Goal: Information Seeking & Learning: Learn about a topic

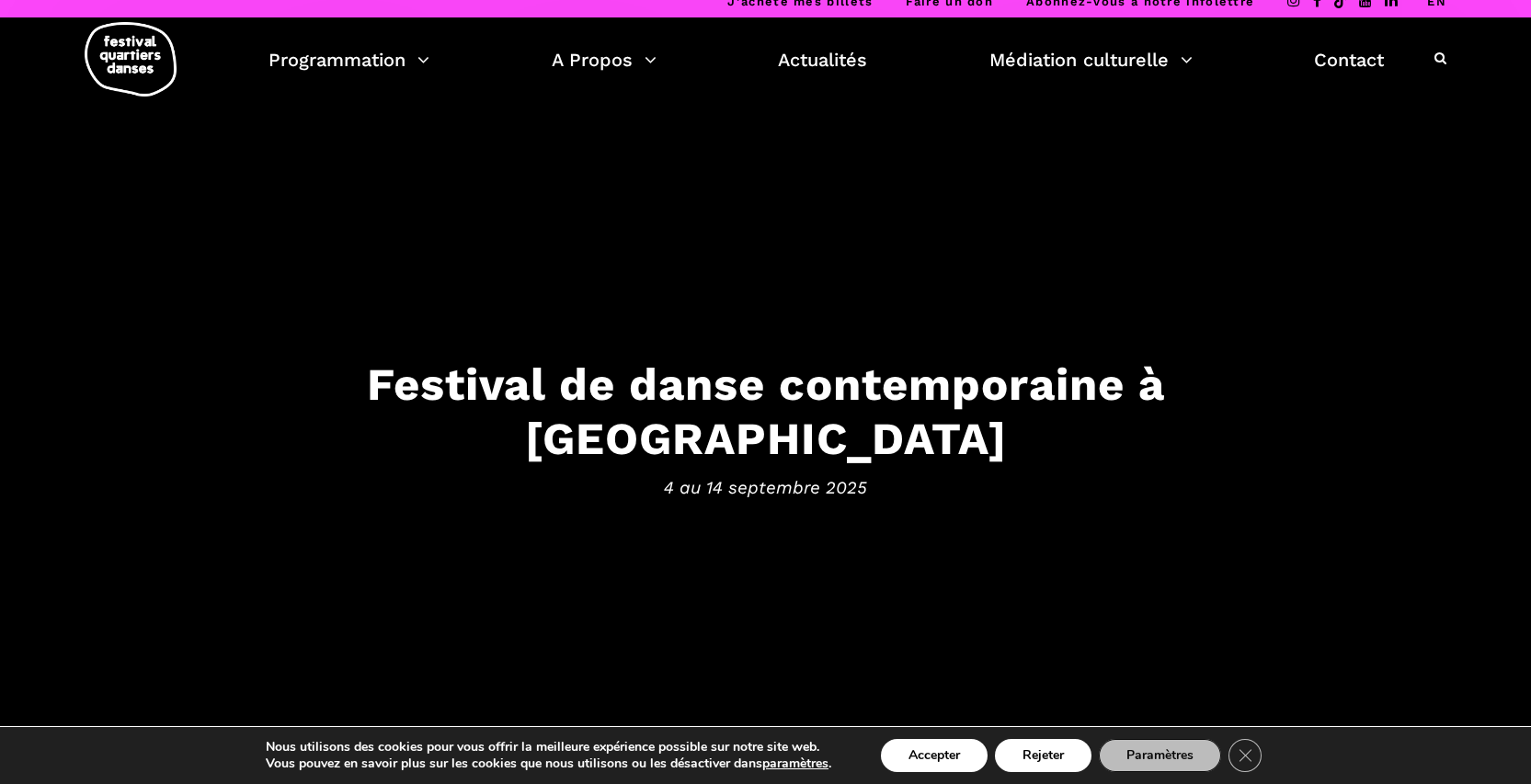
scroll to position [30, 0]
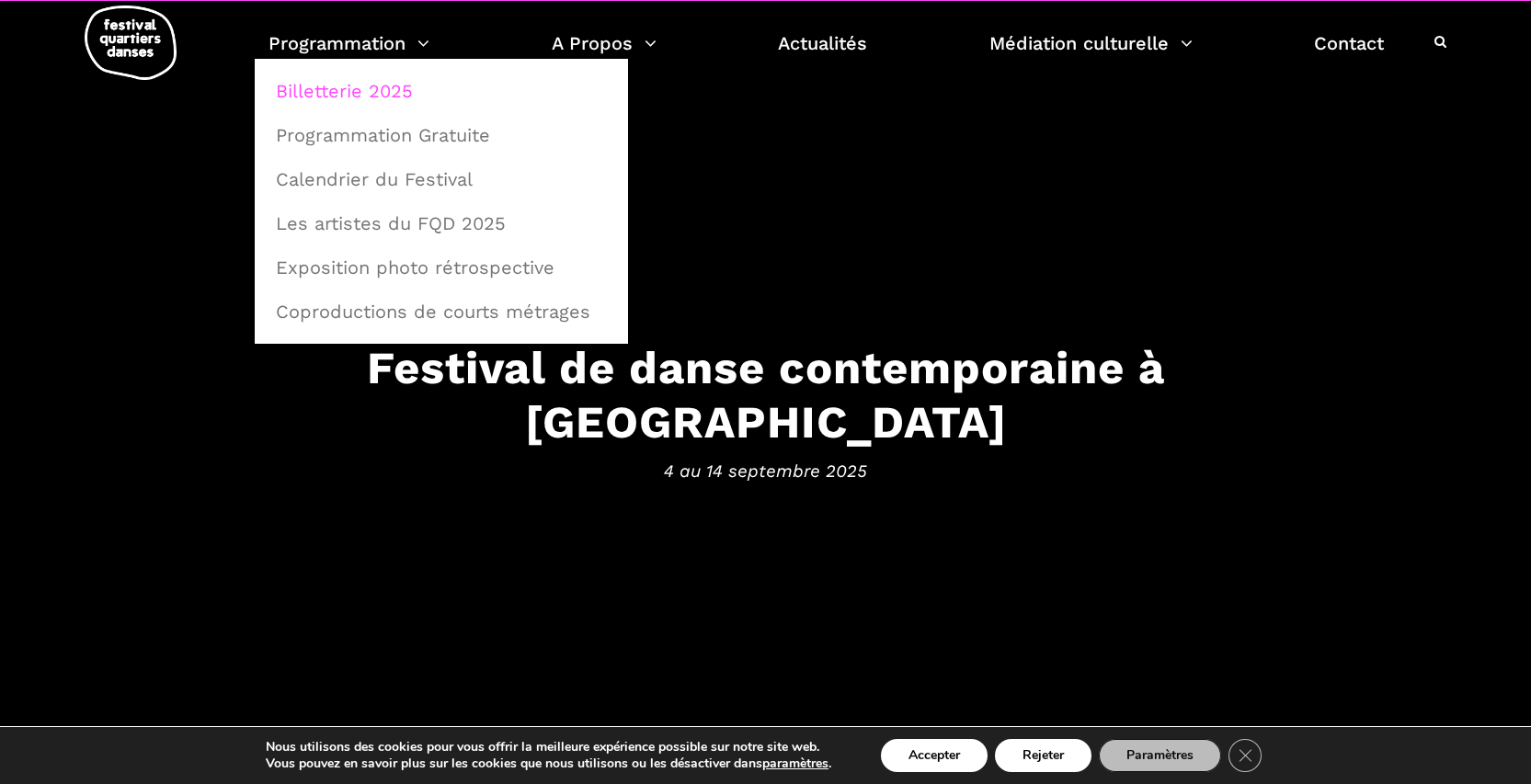
click at [390, 95] on link "Billetterie 2025" at bounding box center [441, 91] width 353 height 42
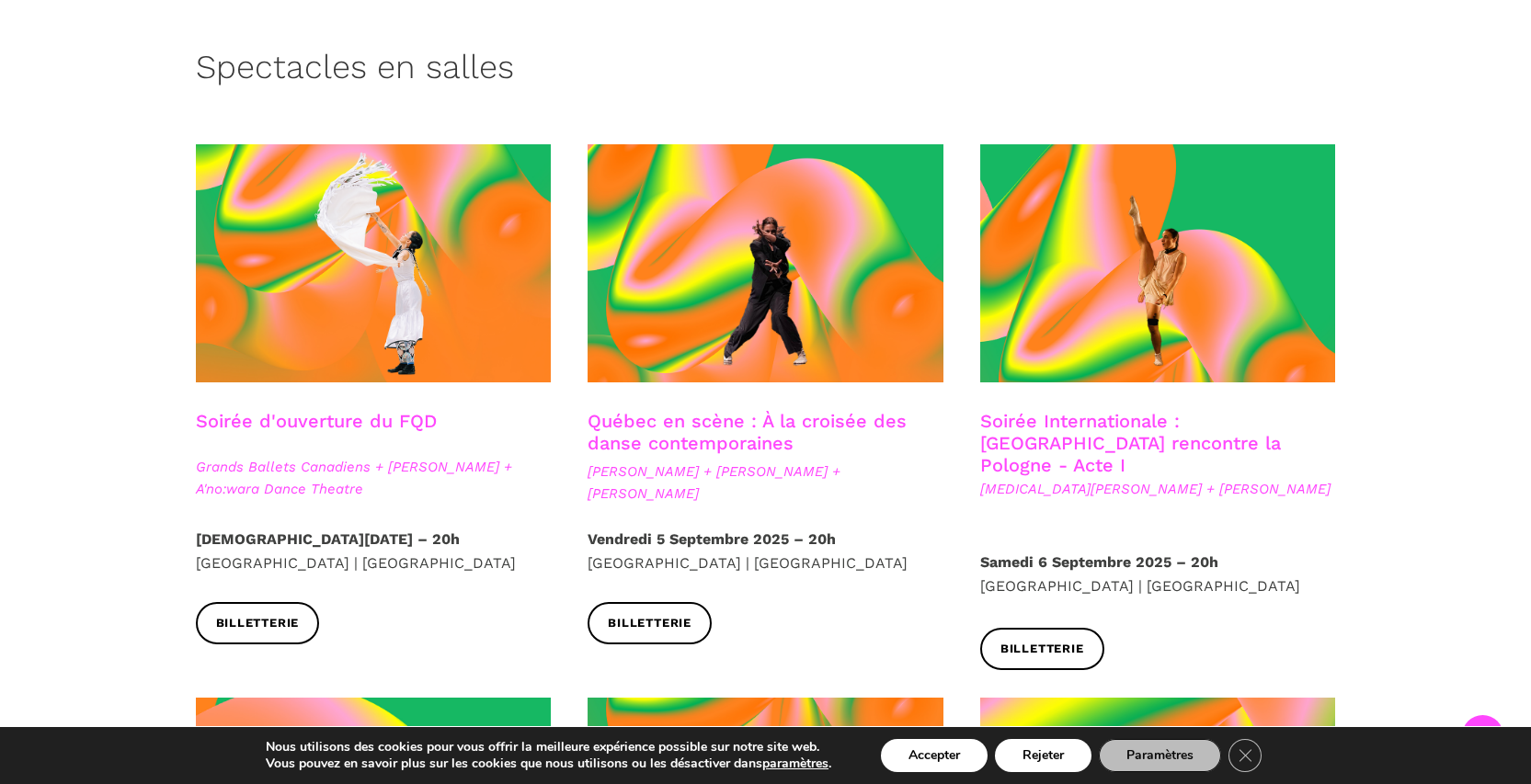
scroll to position [493, 0]
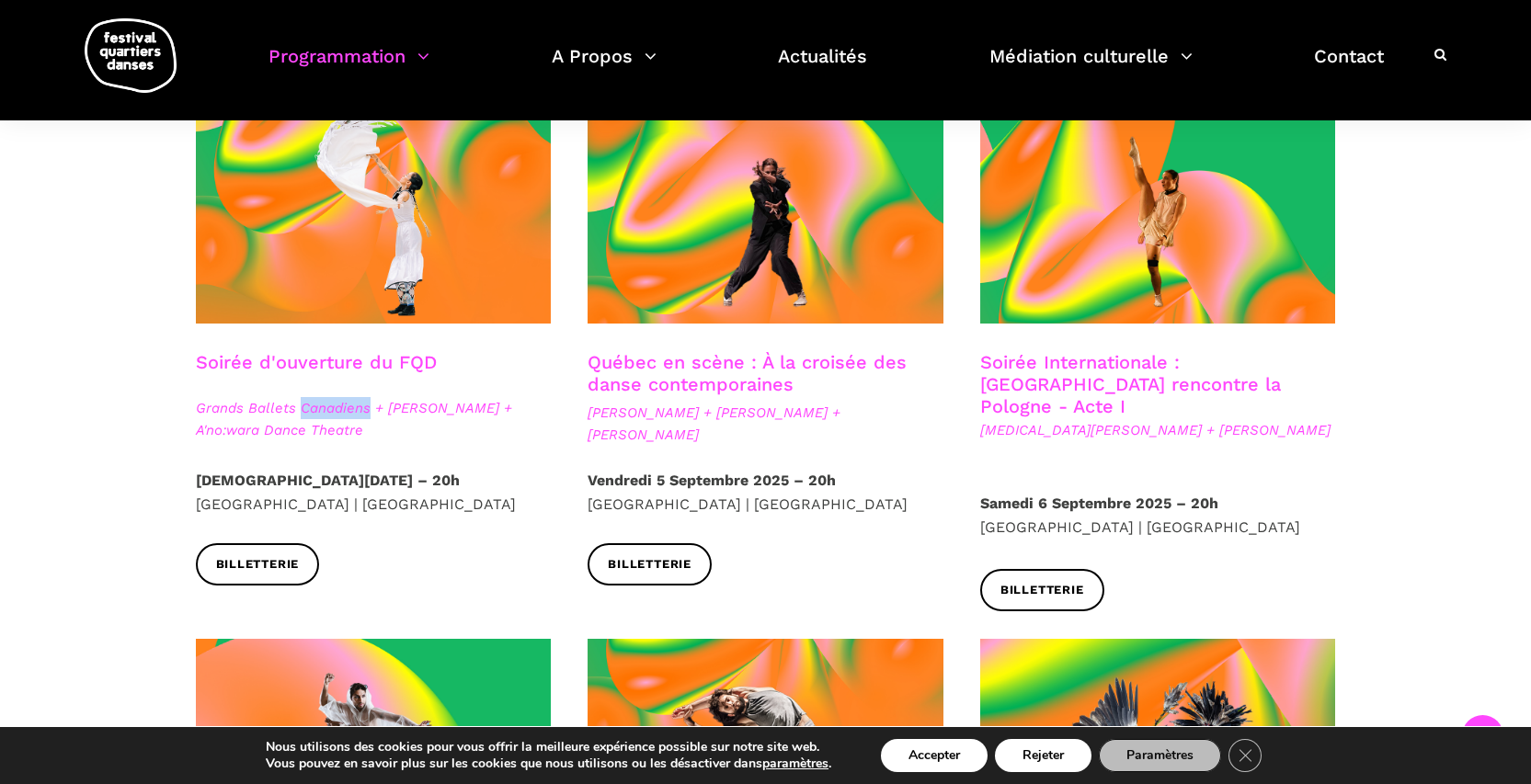
click at [412, 363] on link "Soirée d'ouverture du FQD" at bounding box center [316, 363] width 241 height 22
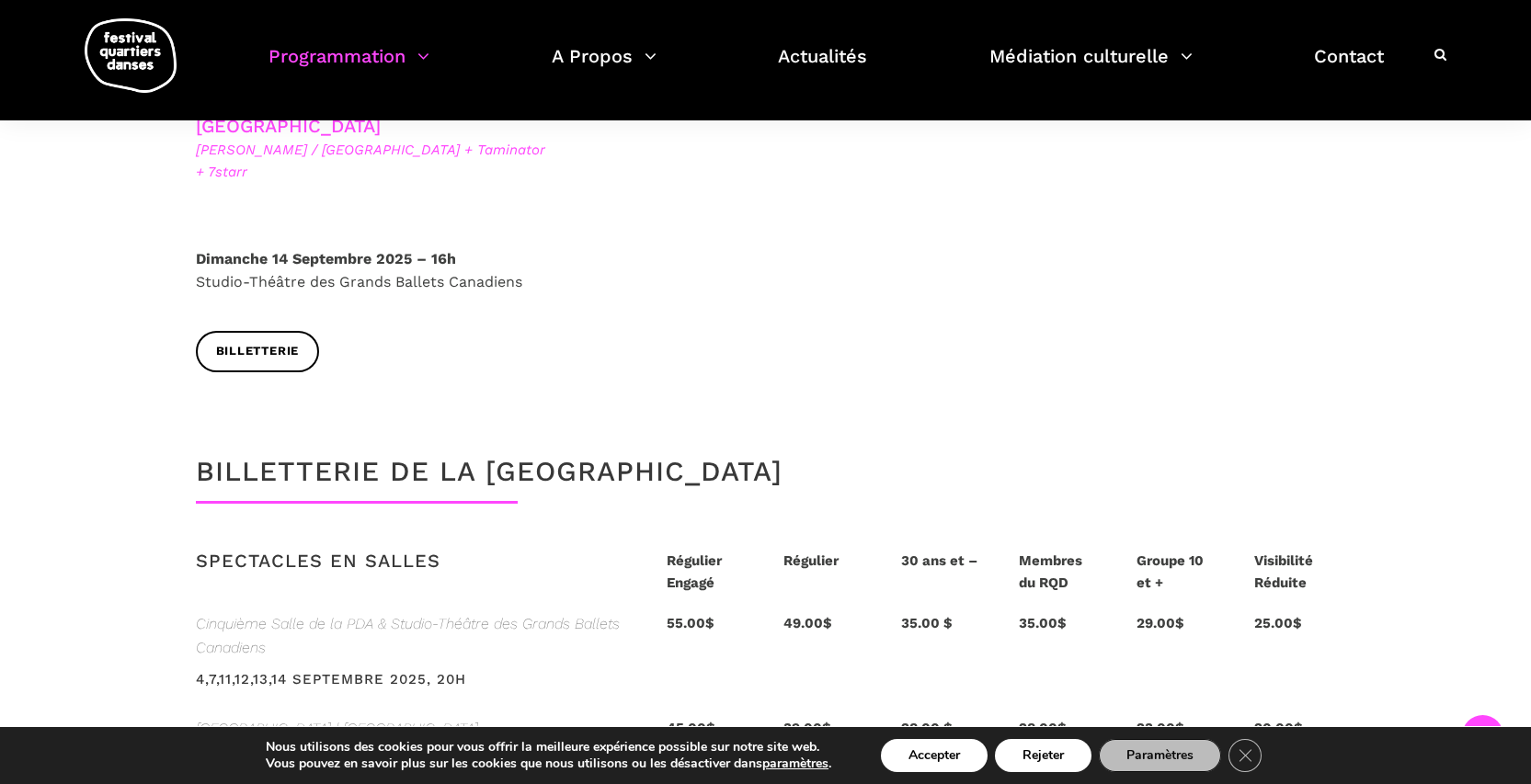
scroll to position [3830, 0]
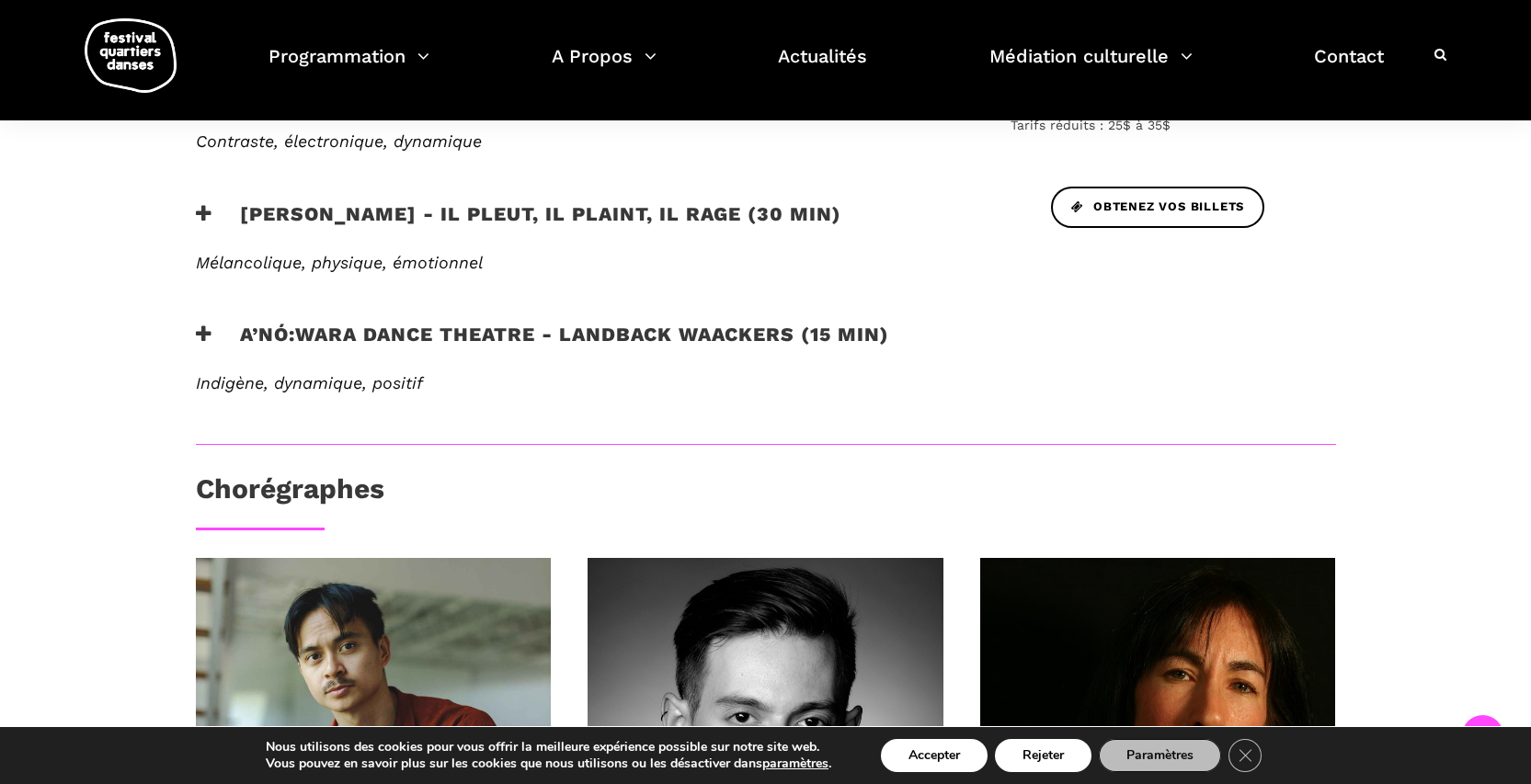
scroll to position [799, 0]
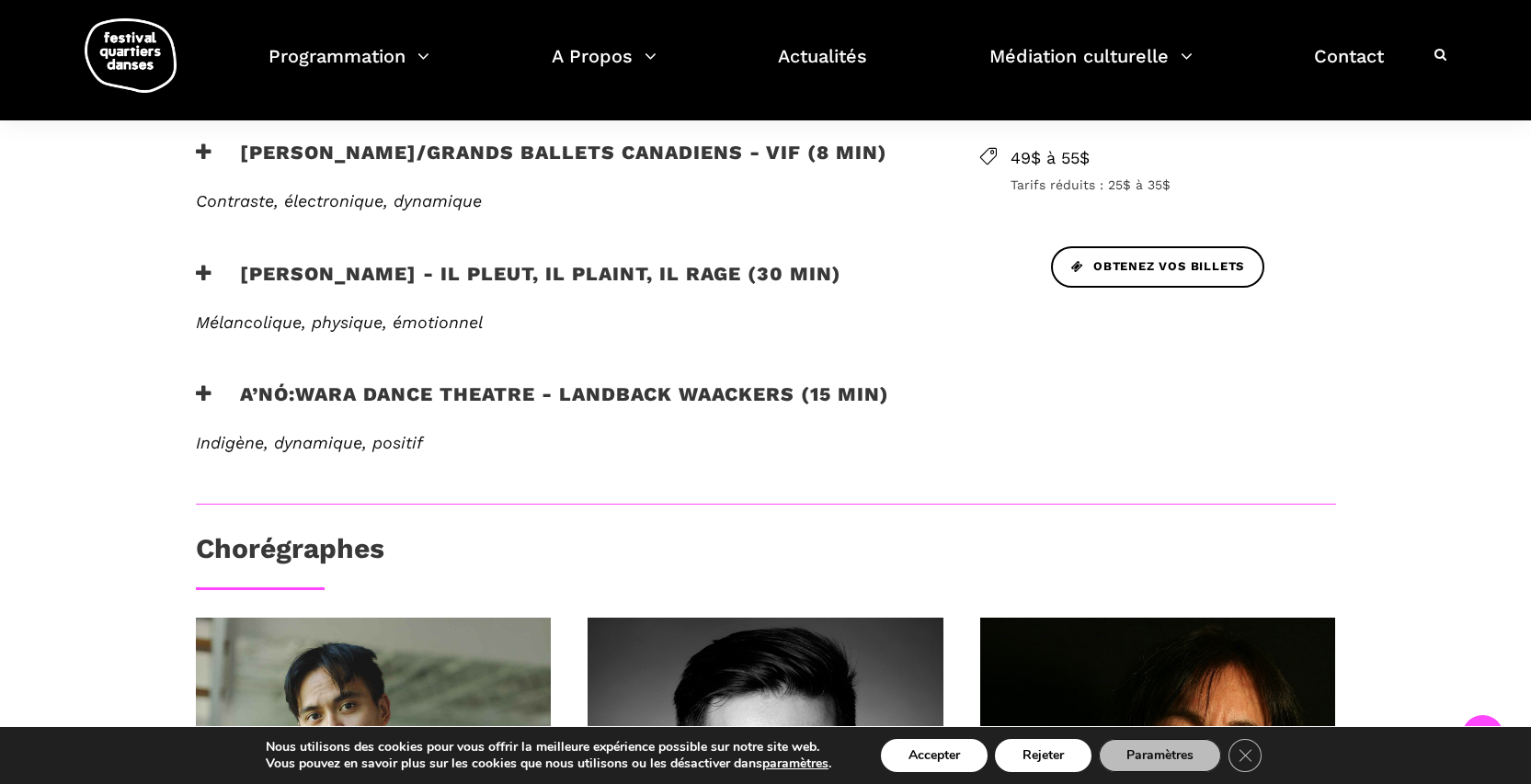
click at [412, 323] on span "Mélancolique, physique, émotionnel" at bounding box center [339, 322] width 287 height 19
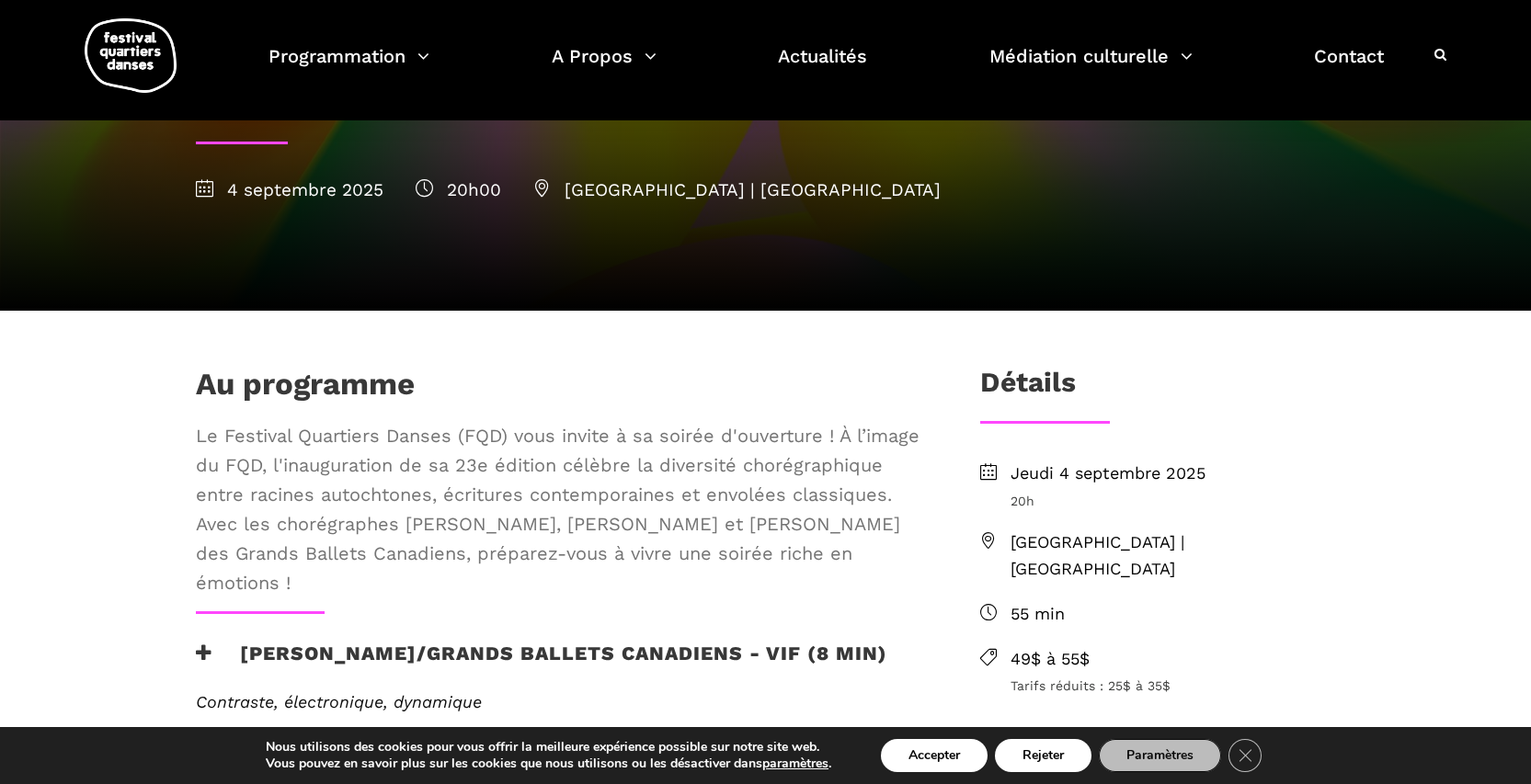
scroll to position [186, 0]
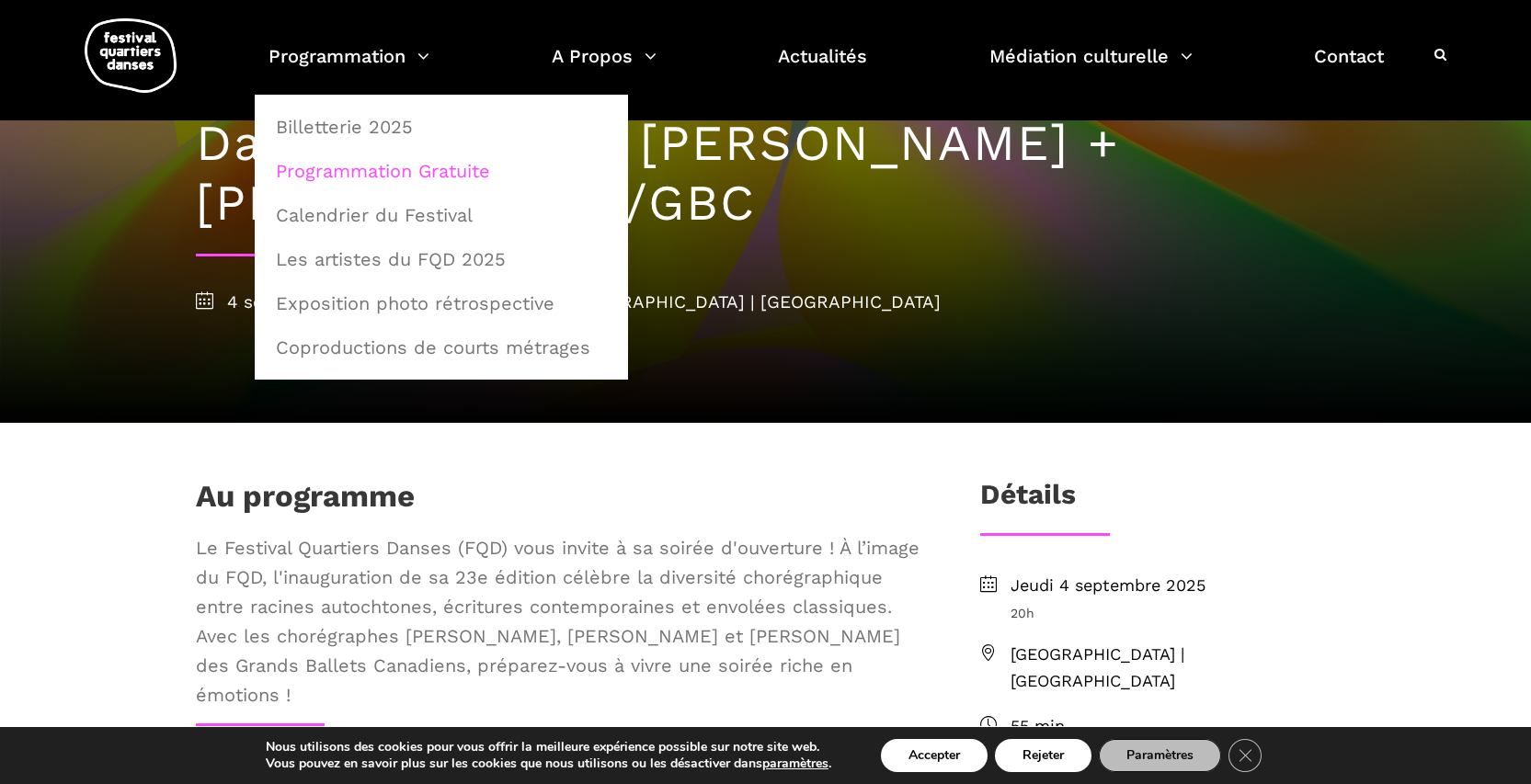
click at [410, 180] on link "Programmation Gratuite" at bounding box center [441, 171] width 353 height 42
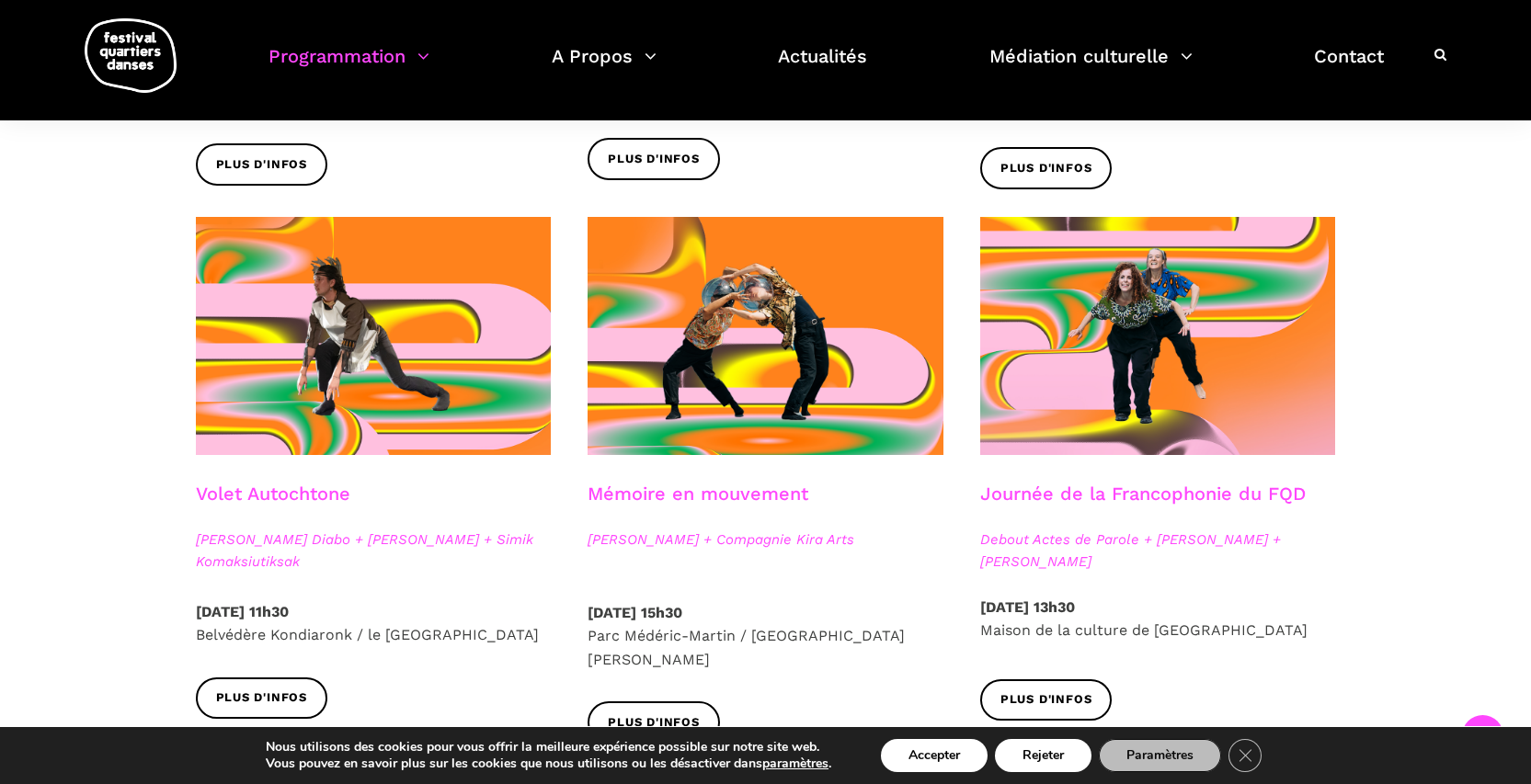
scroll to position [911, 0]
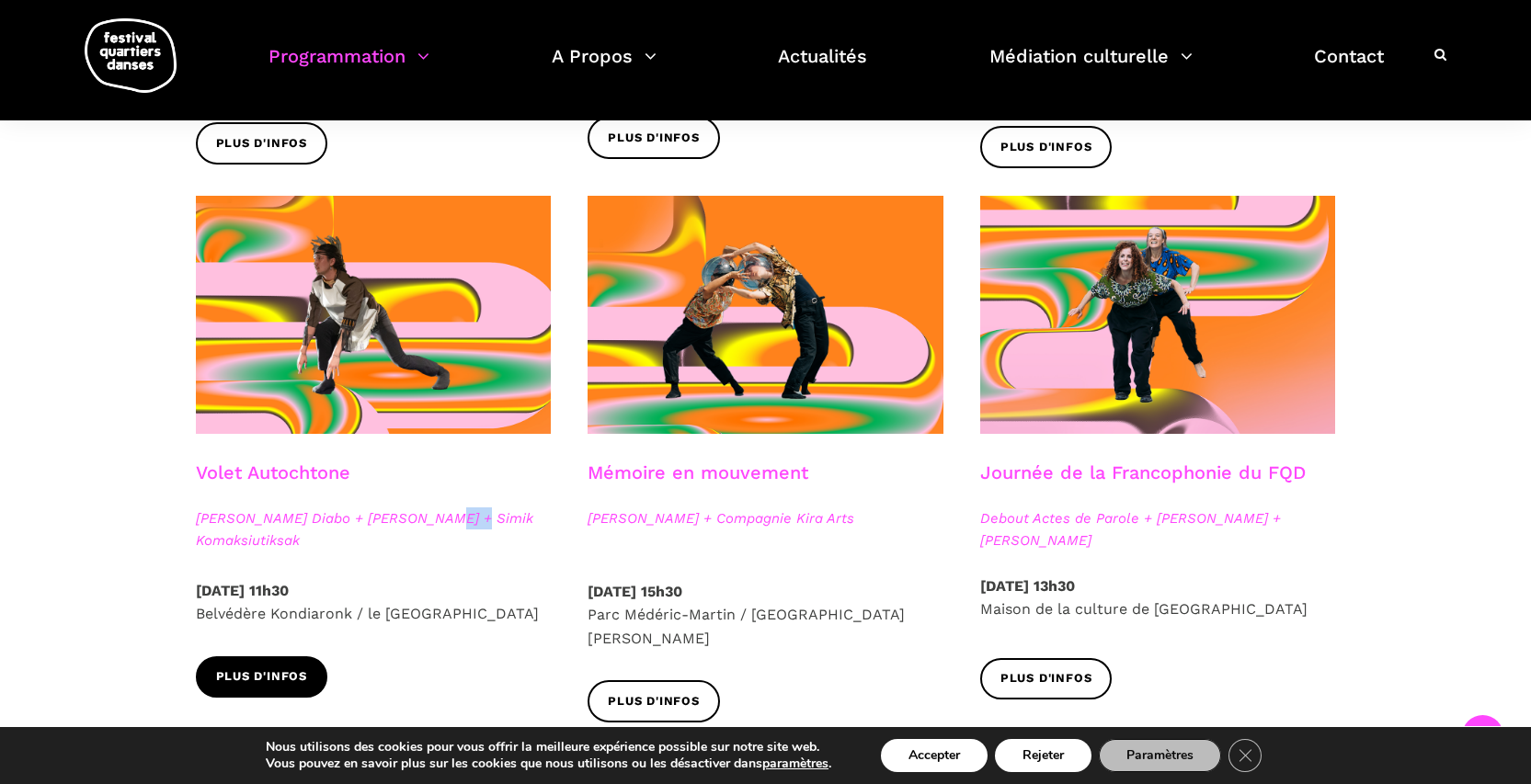
click at [283, 663] on link "Plus d'infos" at bounding box center [262, 676] width 133 height 41
click at [1242, 462] on link "Journée de la Francophonie du FQD" at bounding box center [1143, 472] width 326 height 22
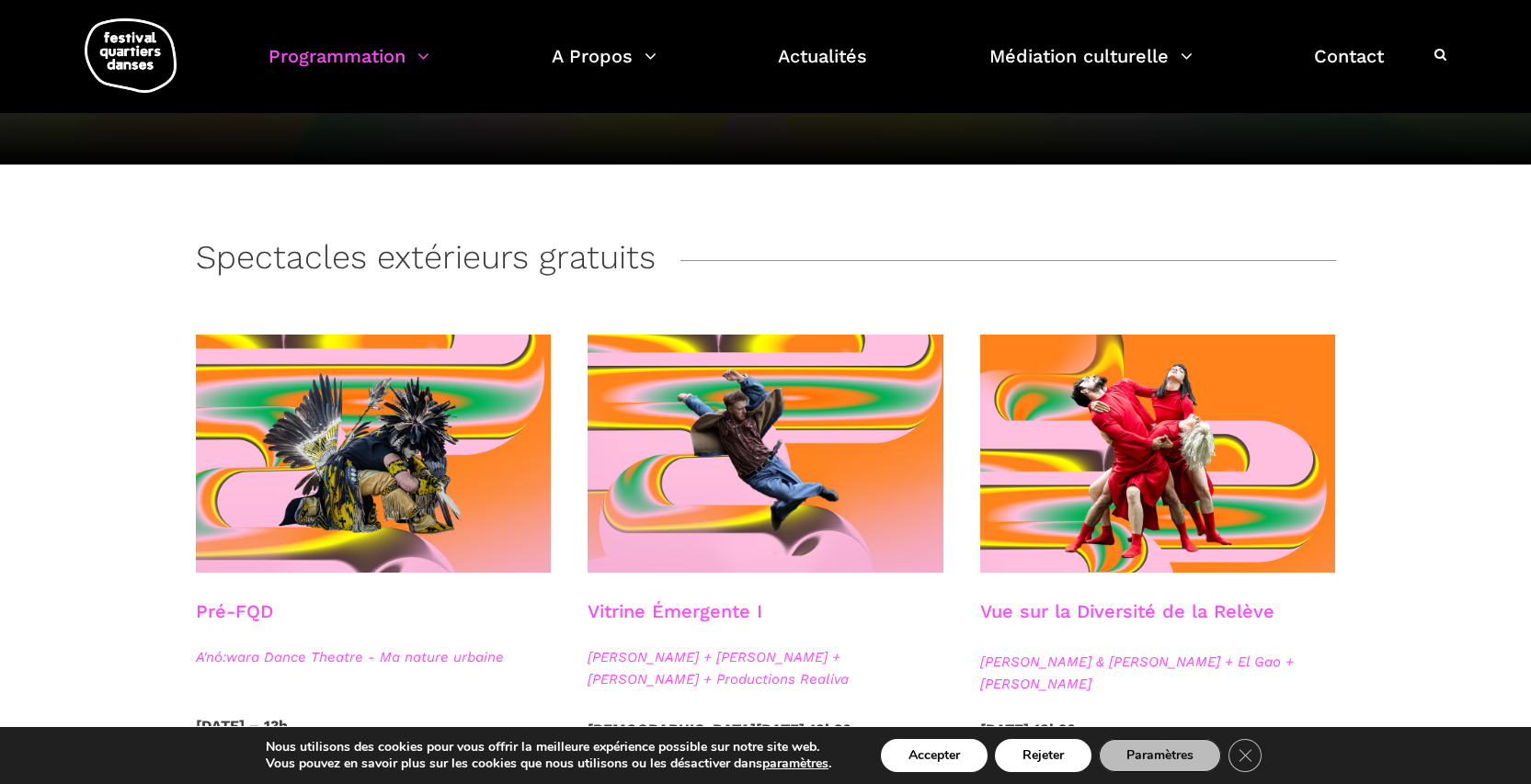
scroll to position [0, 0]
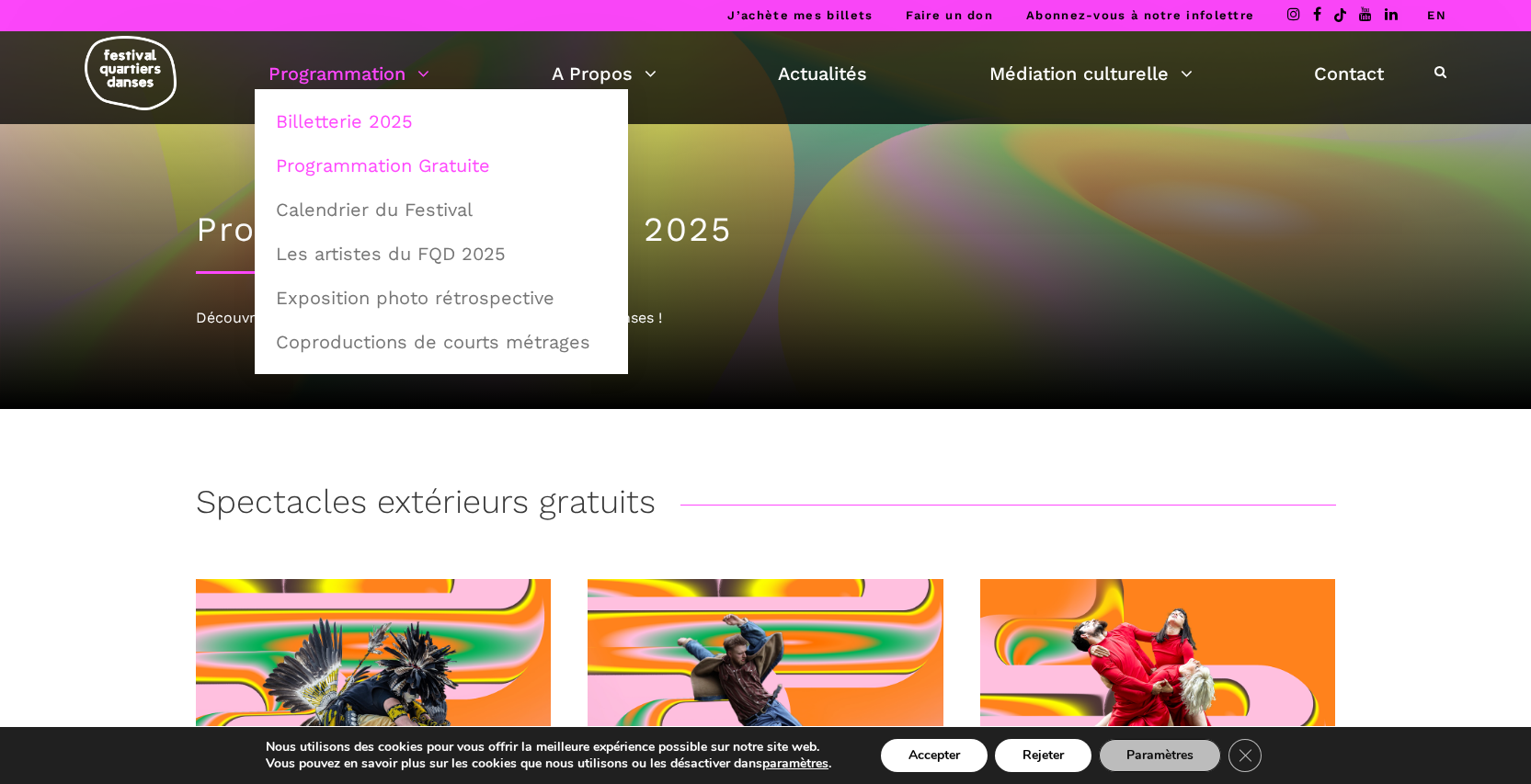
click at [388, 126] on link "Billetterie 2025" at bounding box center [441, 121] width 353 height 42
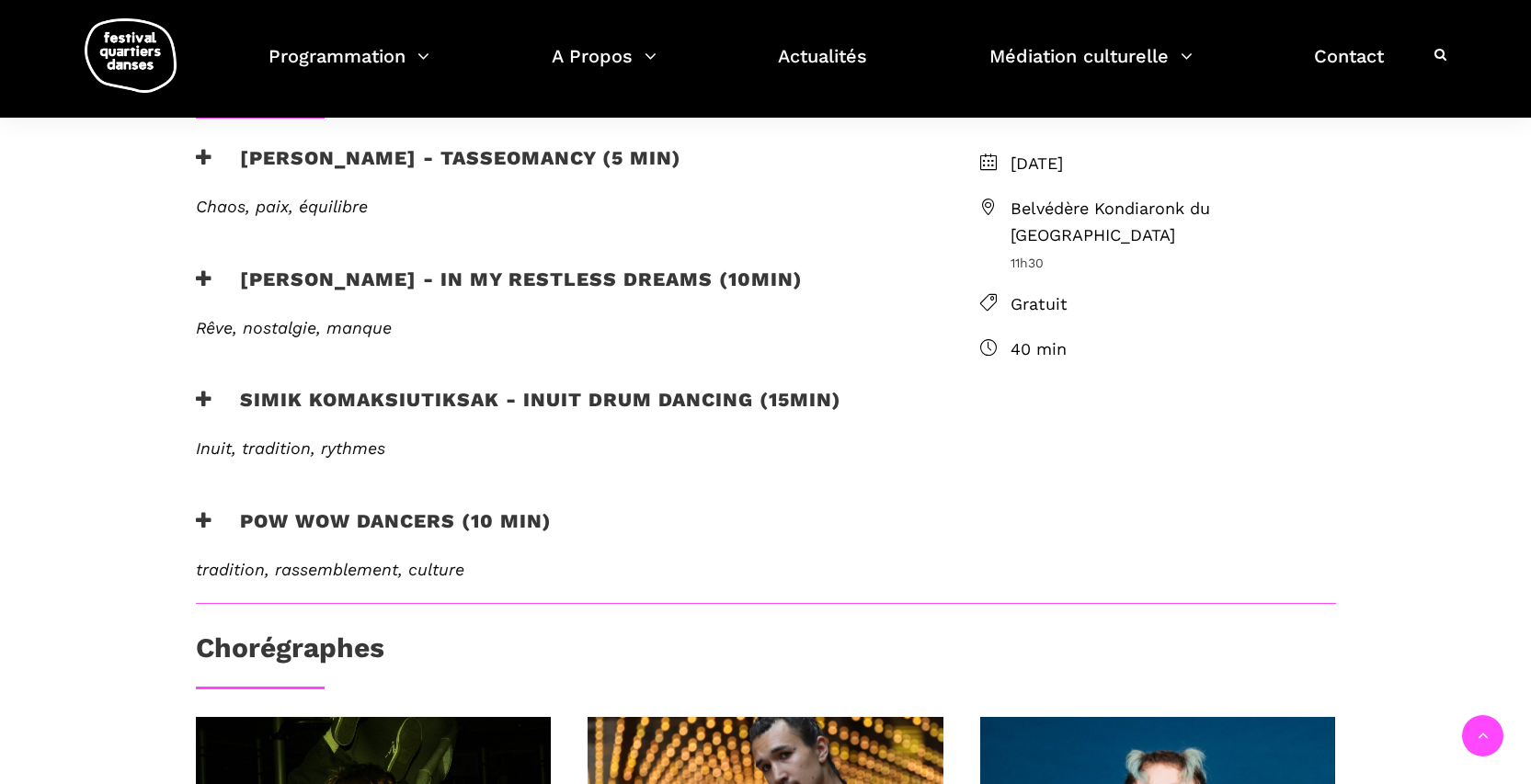
scroll to position [631, 0]
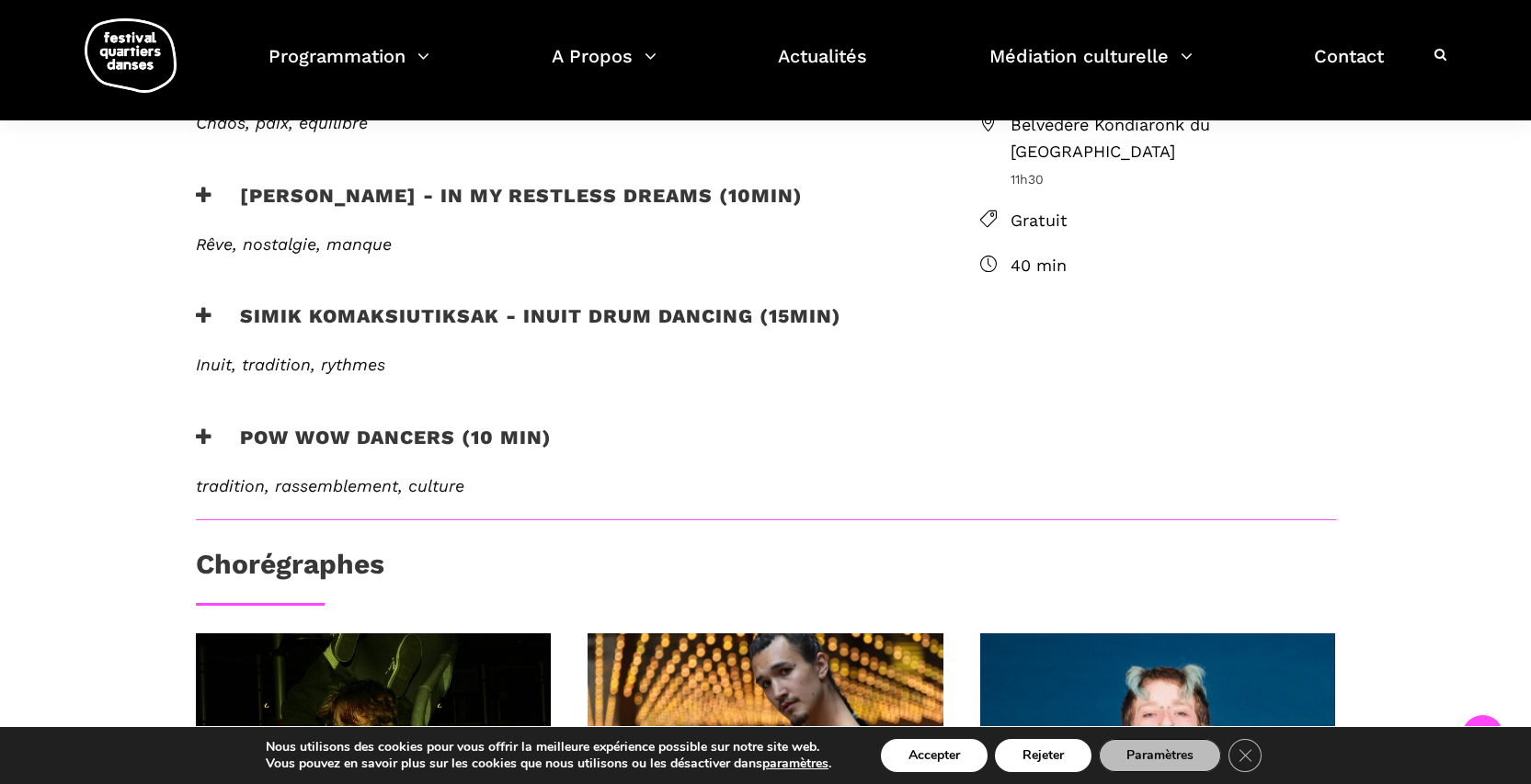
click at [359, 316] on h3 "Simik Komaksiutiksak - Inuit Drum Dancing (15min)" at bounding box center [519, 328] width 646 height 46
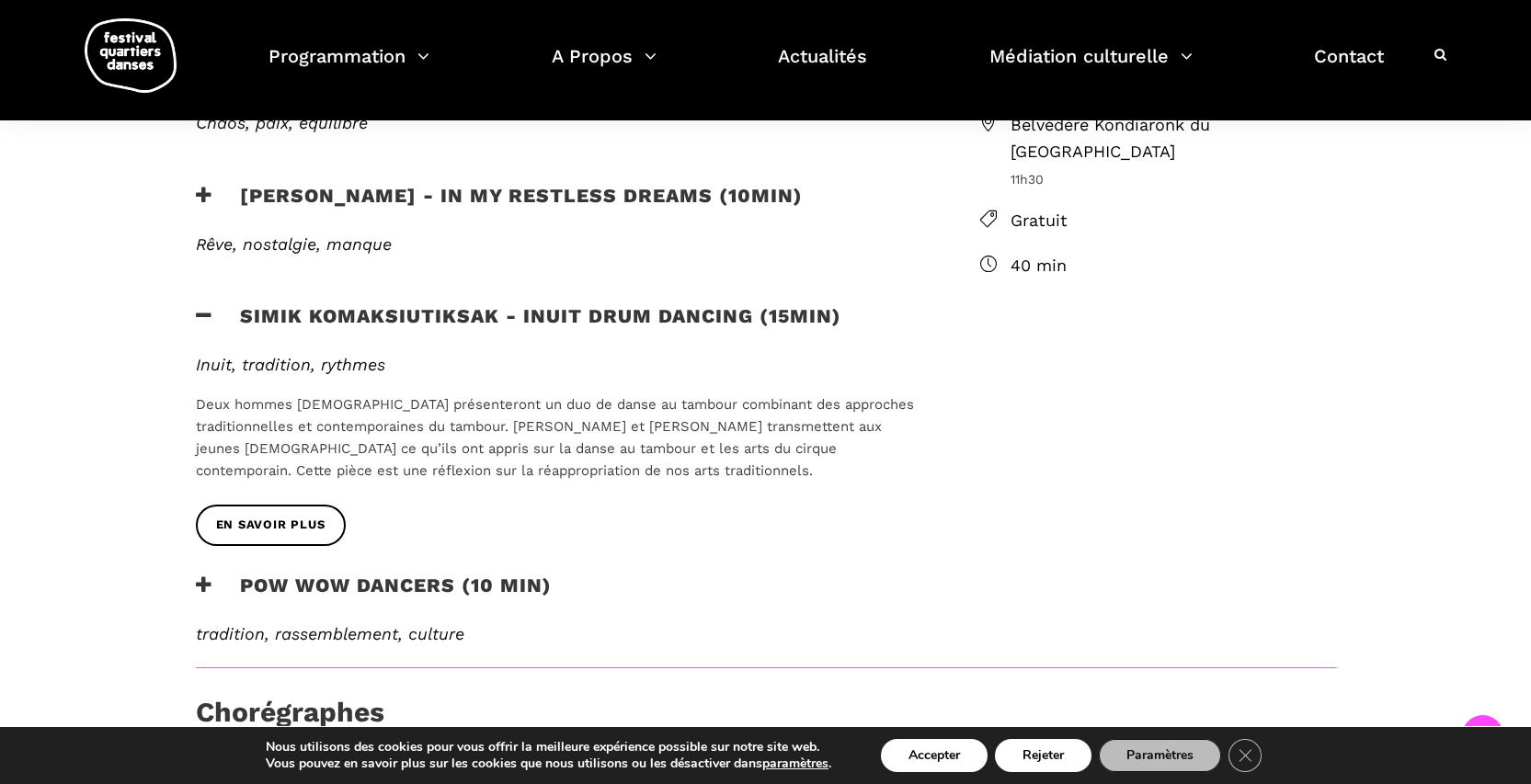
click at [359, 316] on h3 "Simik Komaksiutiksak - Inuit Drum Dancing (15min)" at bounding box center [519, 328] width 646 height 46
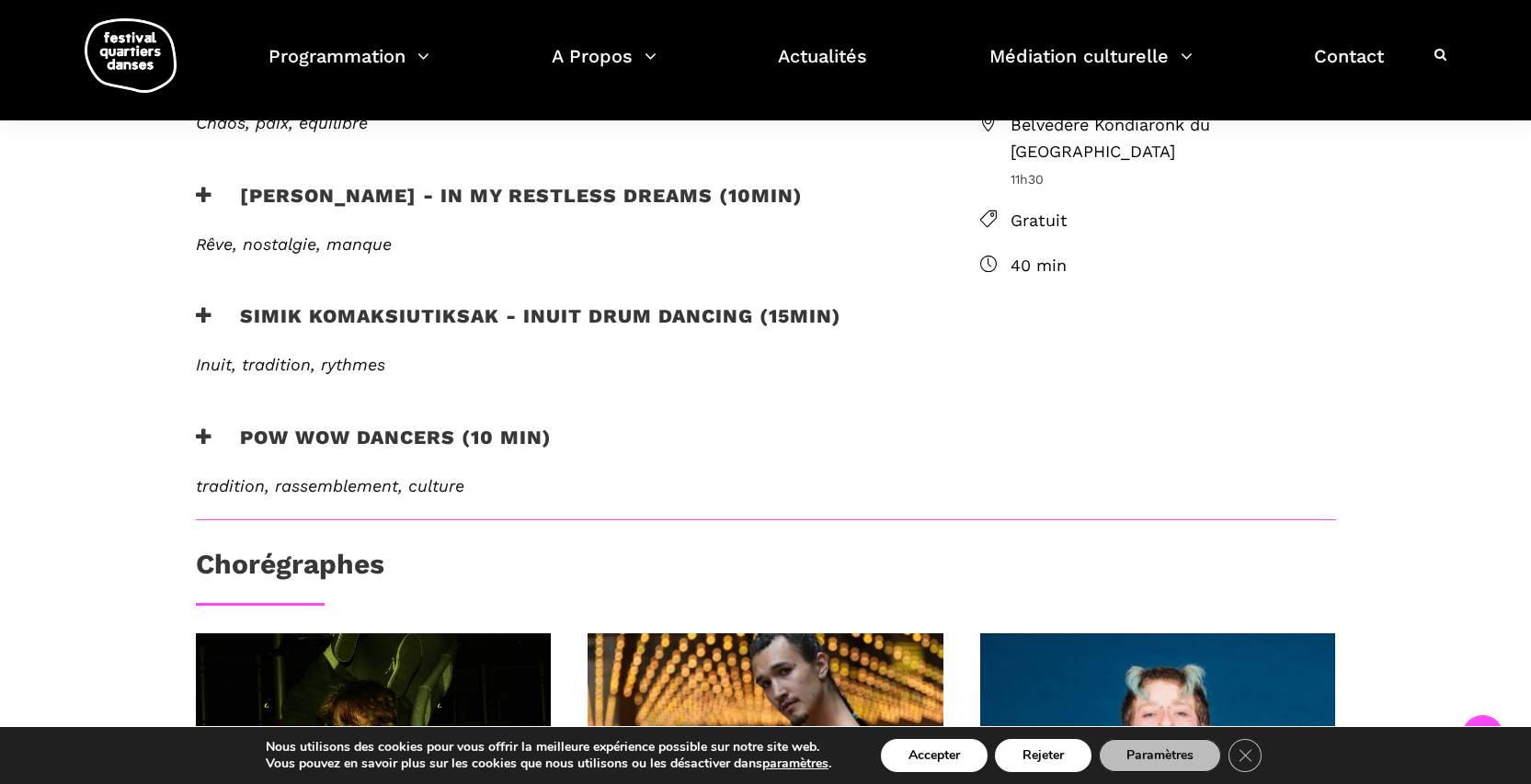
click at [402, 440] on h3 "Pow Wow Dancers (10 min)" at bounding box center [374, 448] width 356 height 46
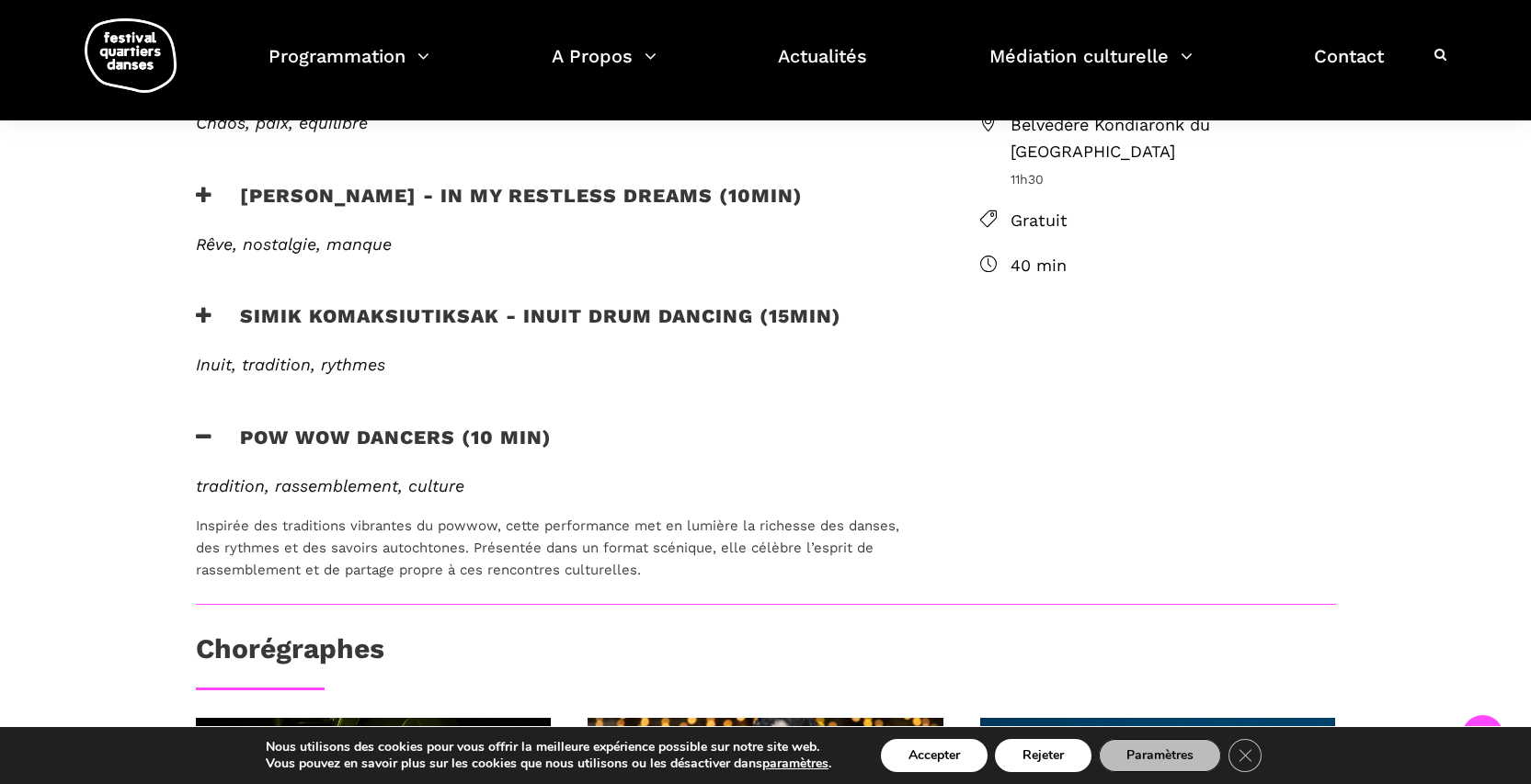
click at [412, 430] on h3 "Pow Wow Dancers (10 min)" at bounding box center [374, 448] width 356 height 46
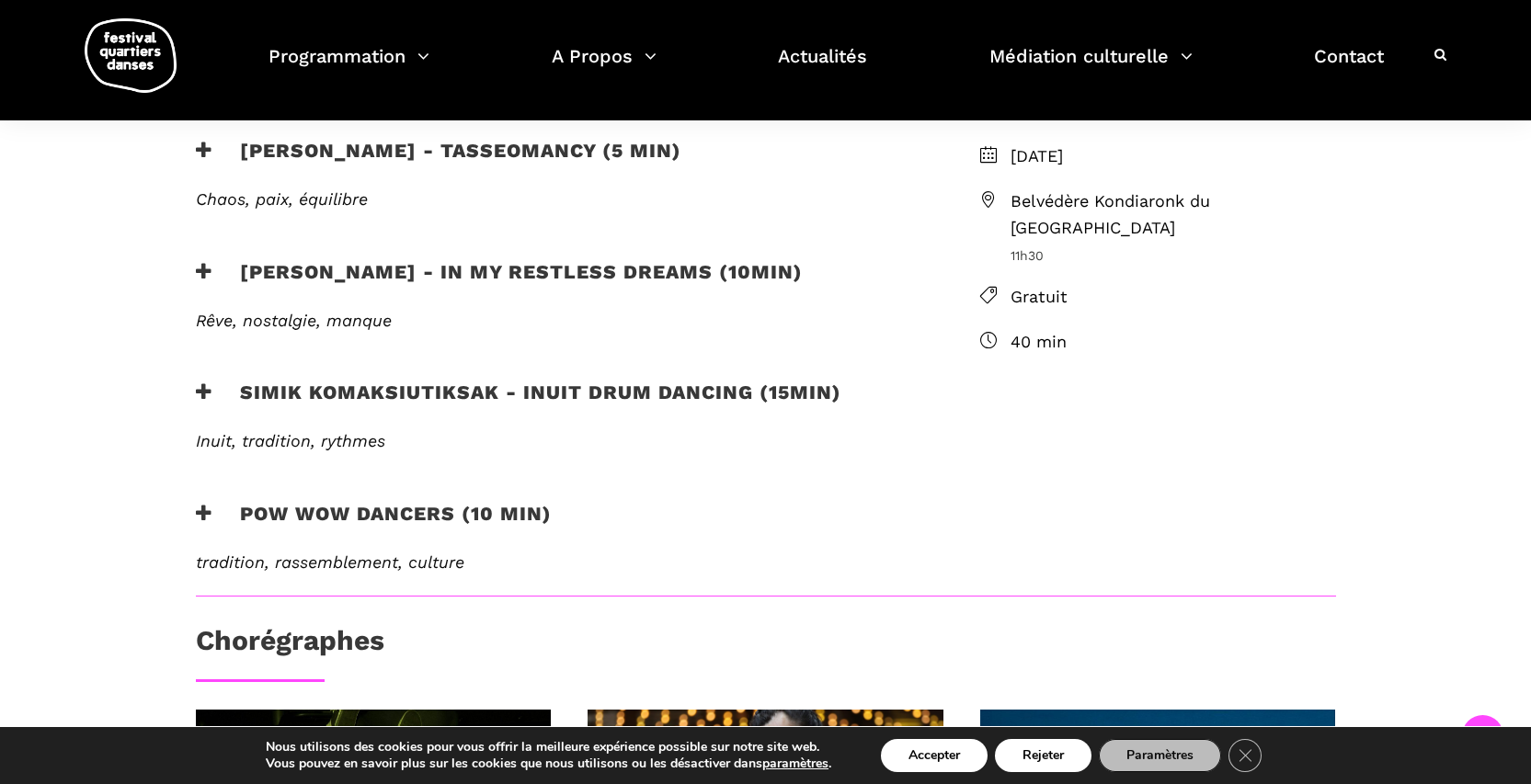
scroll to position [459, 0]
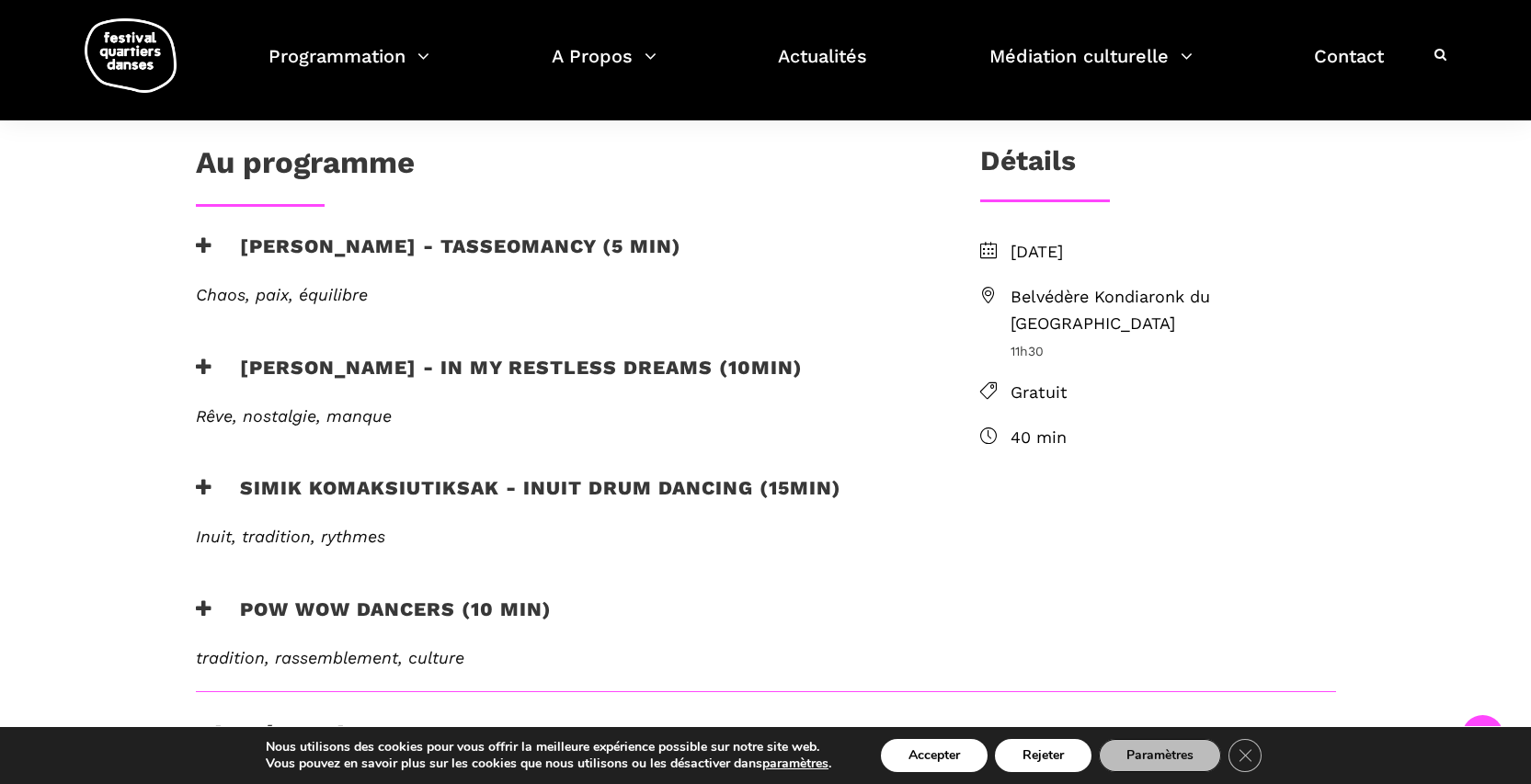
click at [536, 245] on h3 "Marshall Diabo - Tasseomancy (5 min)" at bounding box center [439, 258] width 486 height 46
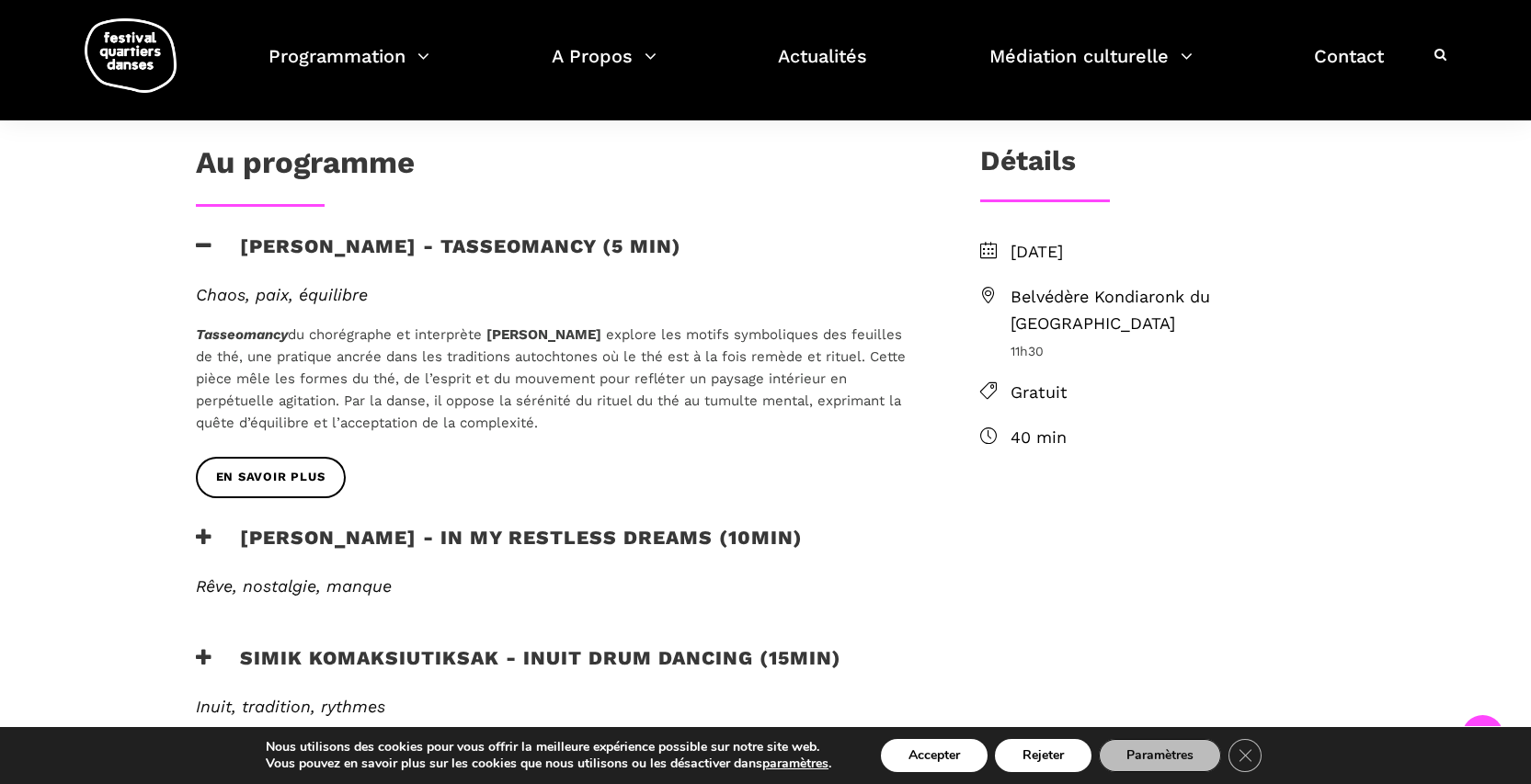
click at [536, 245] on h3 "Marshall Diabo - Tasseomancy (5 min)" at bounding box center [439, 258] width 486 height 46
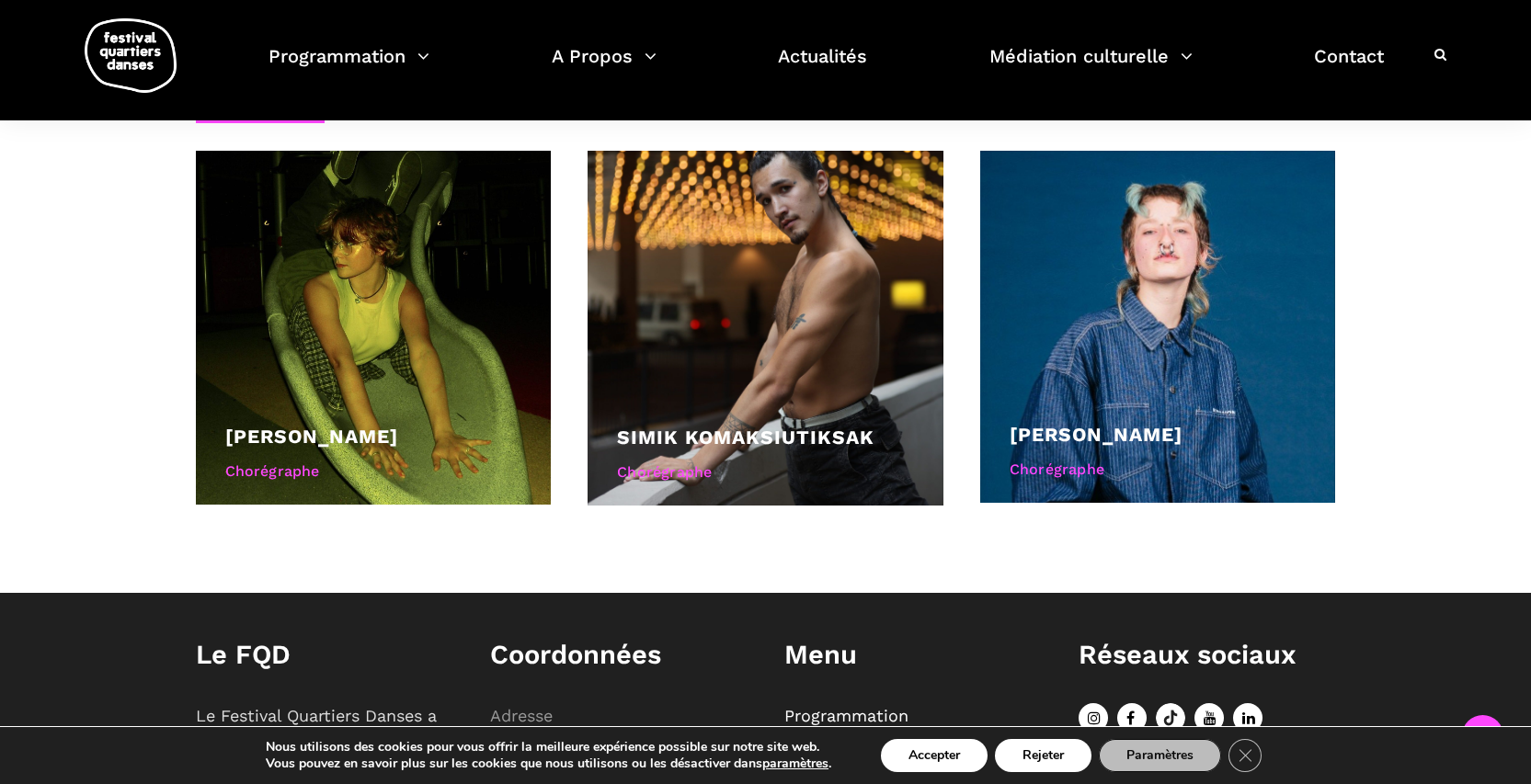
scroll to position [1092, 0]
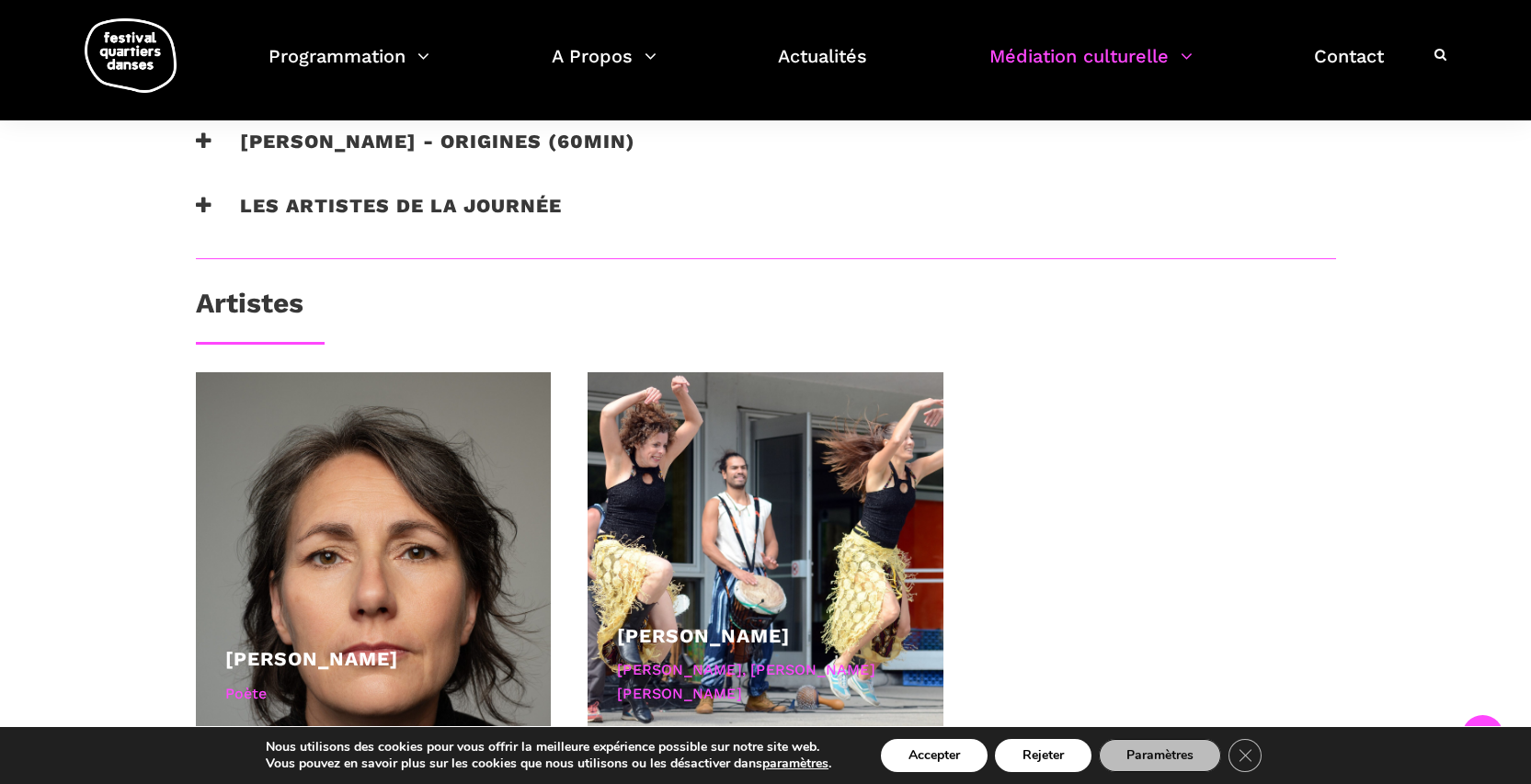
scroll to position [1346, 0]
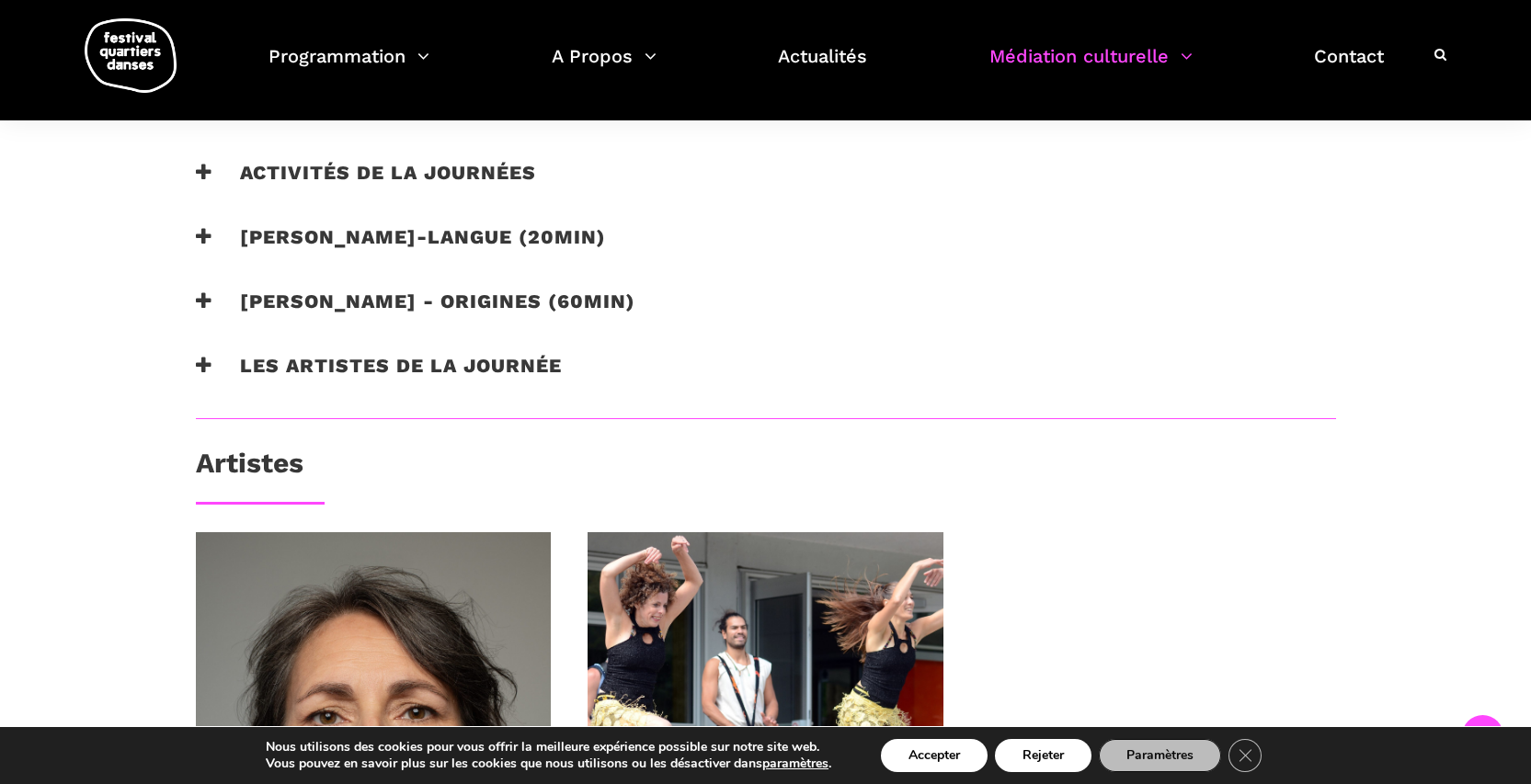
click at [478, 237] on h3 "Catherine Lalonde - Vire-langue (20min)" at bounding box center [401, 248] width 410 height 46
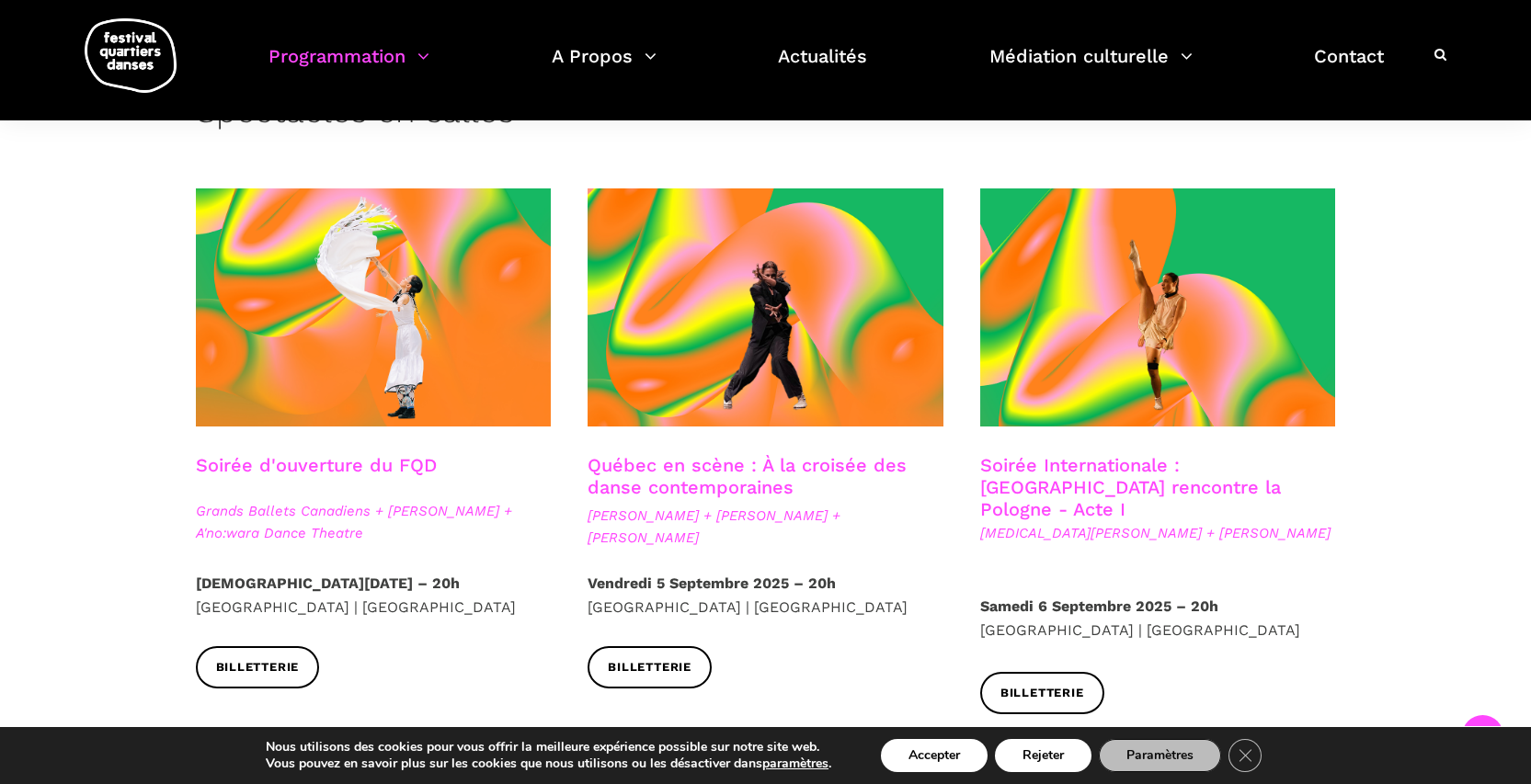
click at [381, 464] on link "Soirée d'ouverture du FQD" at bounding box center [316, 465] width 241 height 22
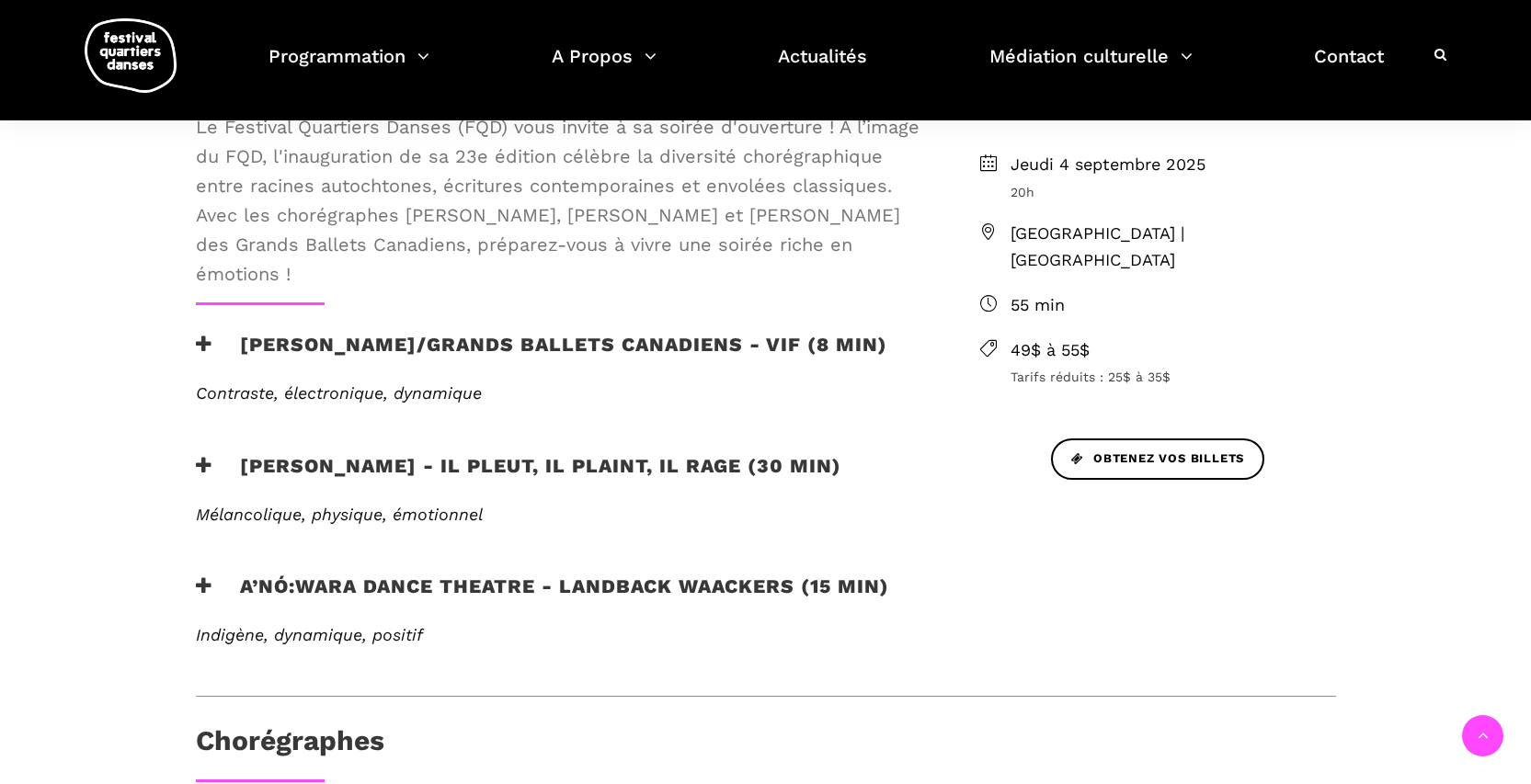
click at [549, 582] on h3 "A’nó:wara Dance Theatre - Landback Waackers (15 min)" at bounding box center [543, 597] width 694 height 46
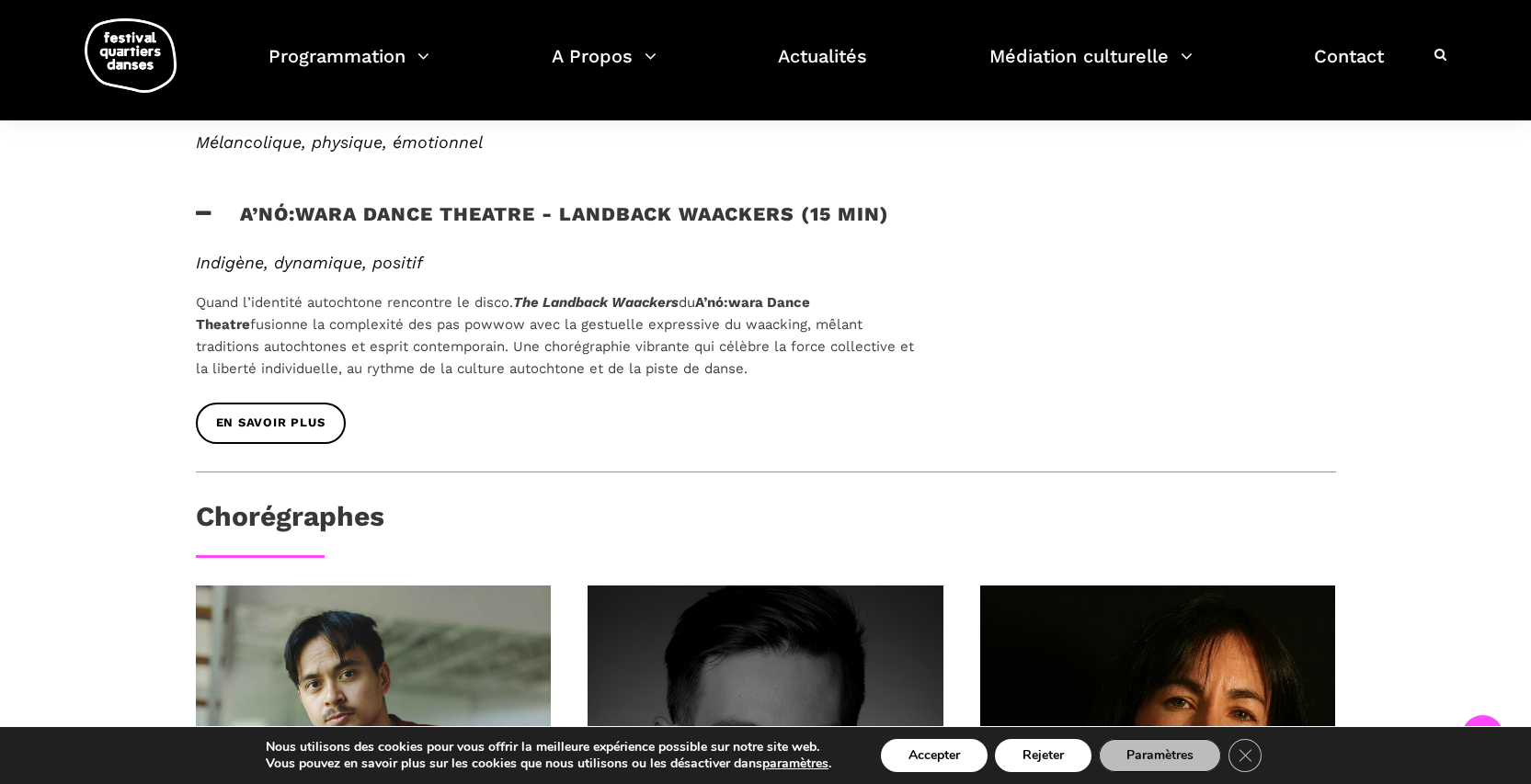
scroll to position [1004, 0]
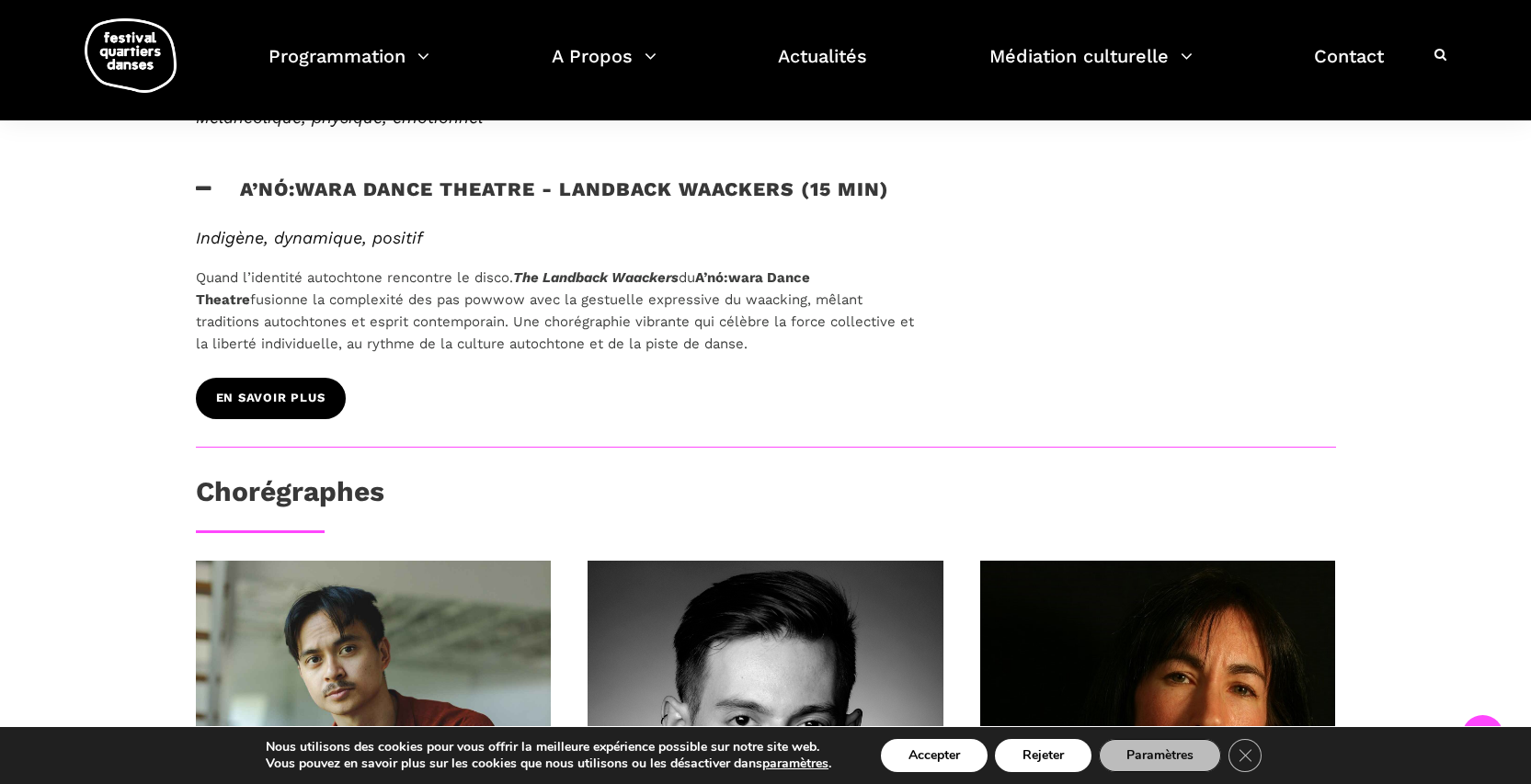
click at [313, 408] on link "EN SAVOIR PLUS" at bounding box center [271, 397] width 150 height 41
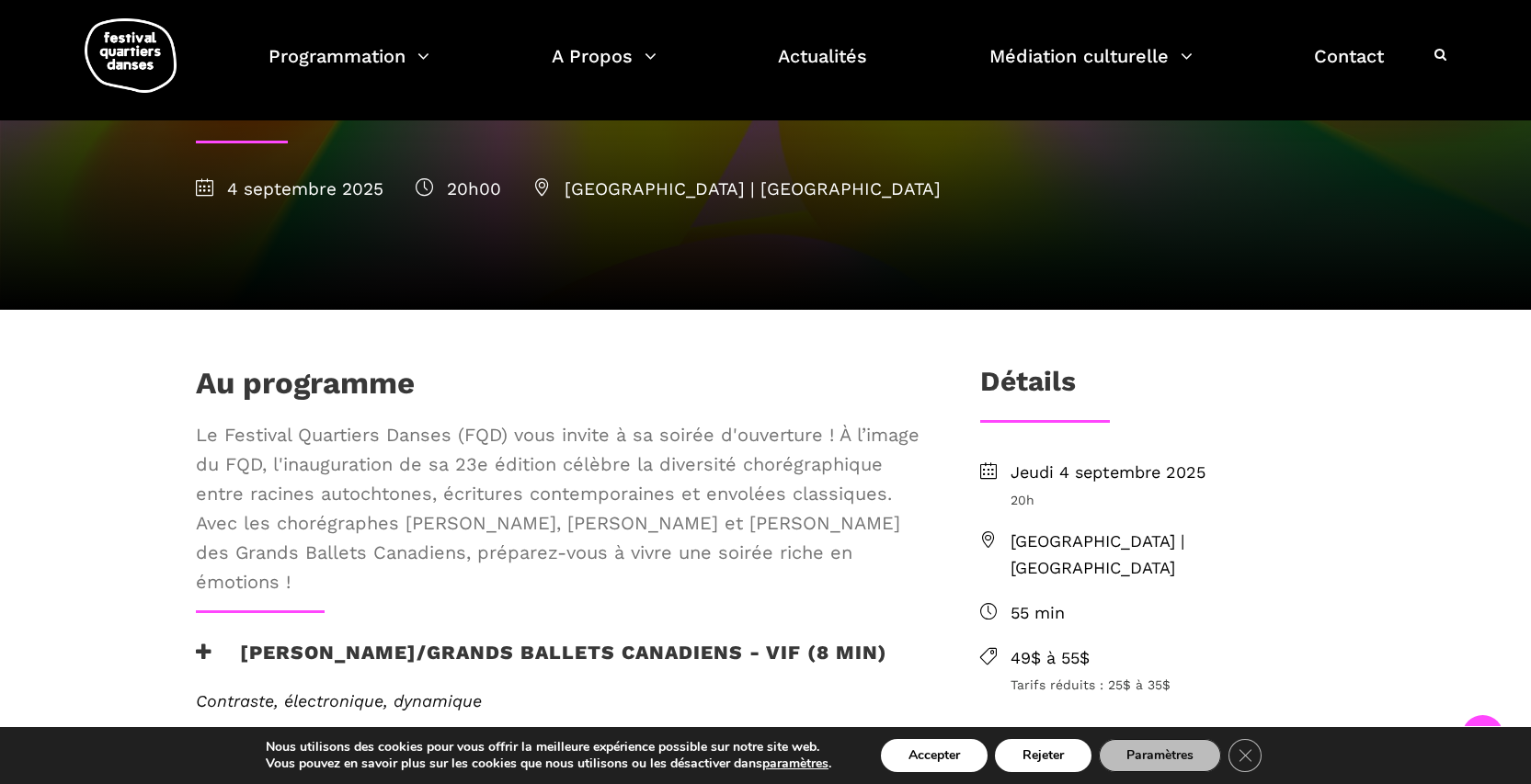
scroll to position [891, 0]
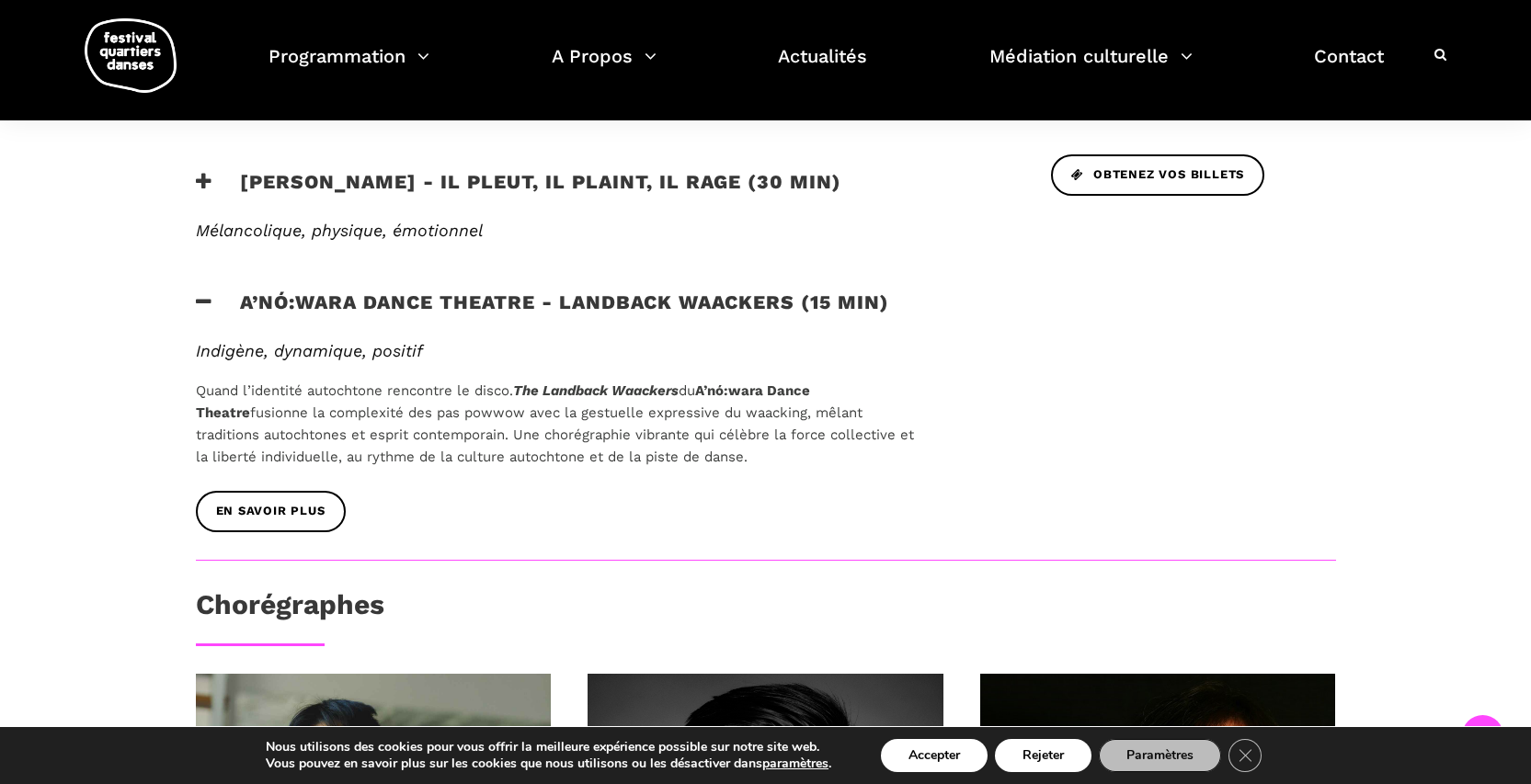
click at [196, 302] on icon at bounding box center [204, 302] width 17 height 19
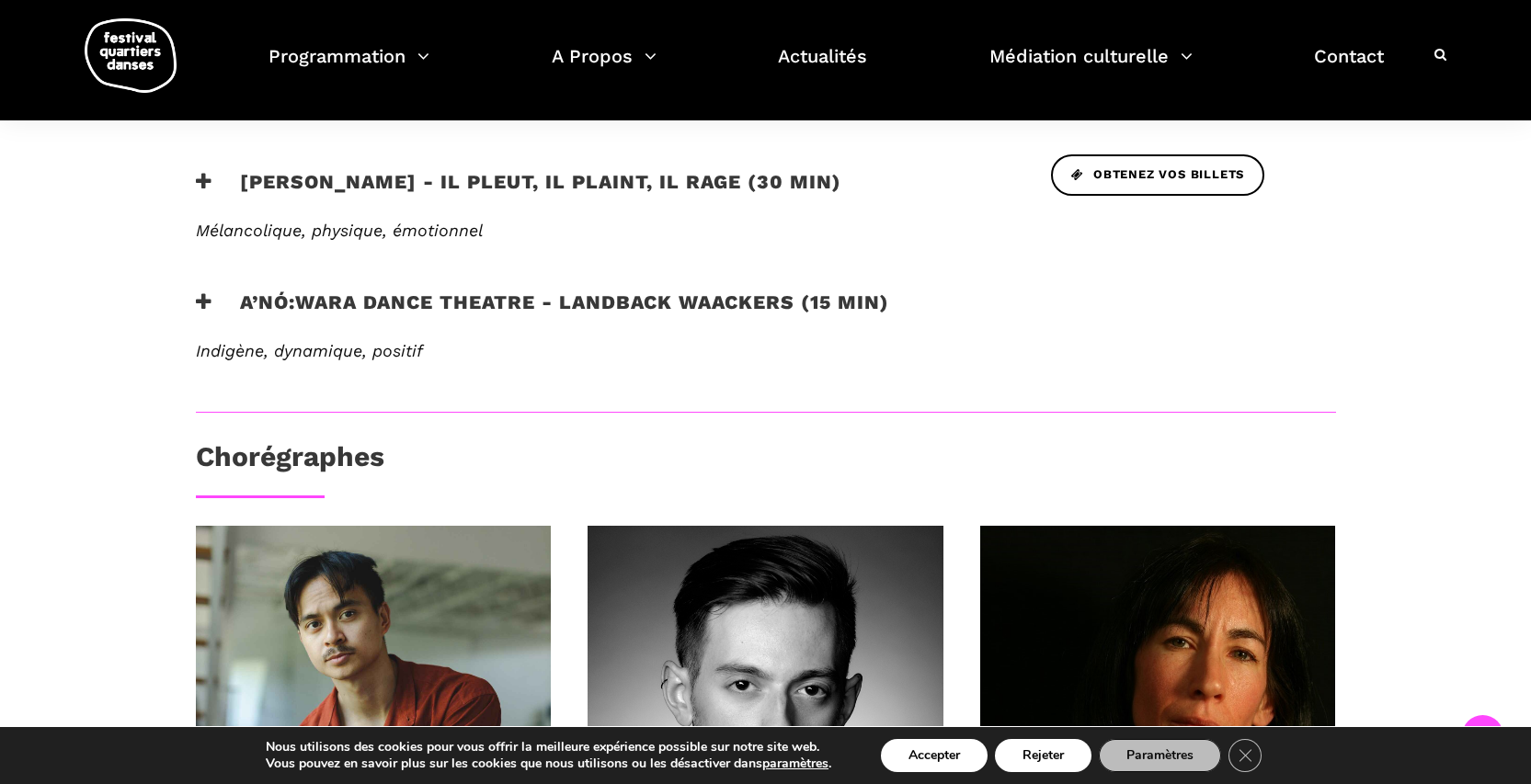
click at [201, 175] on icon at bounding box center [204, 181] width 17 height 19
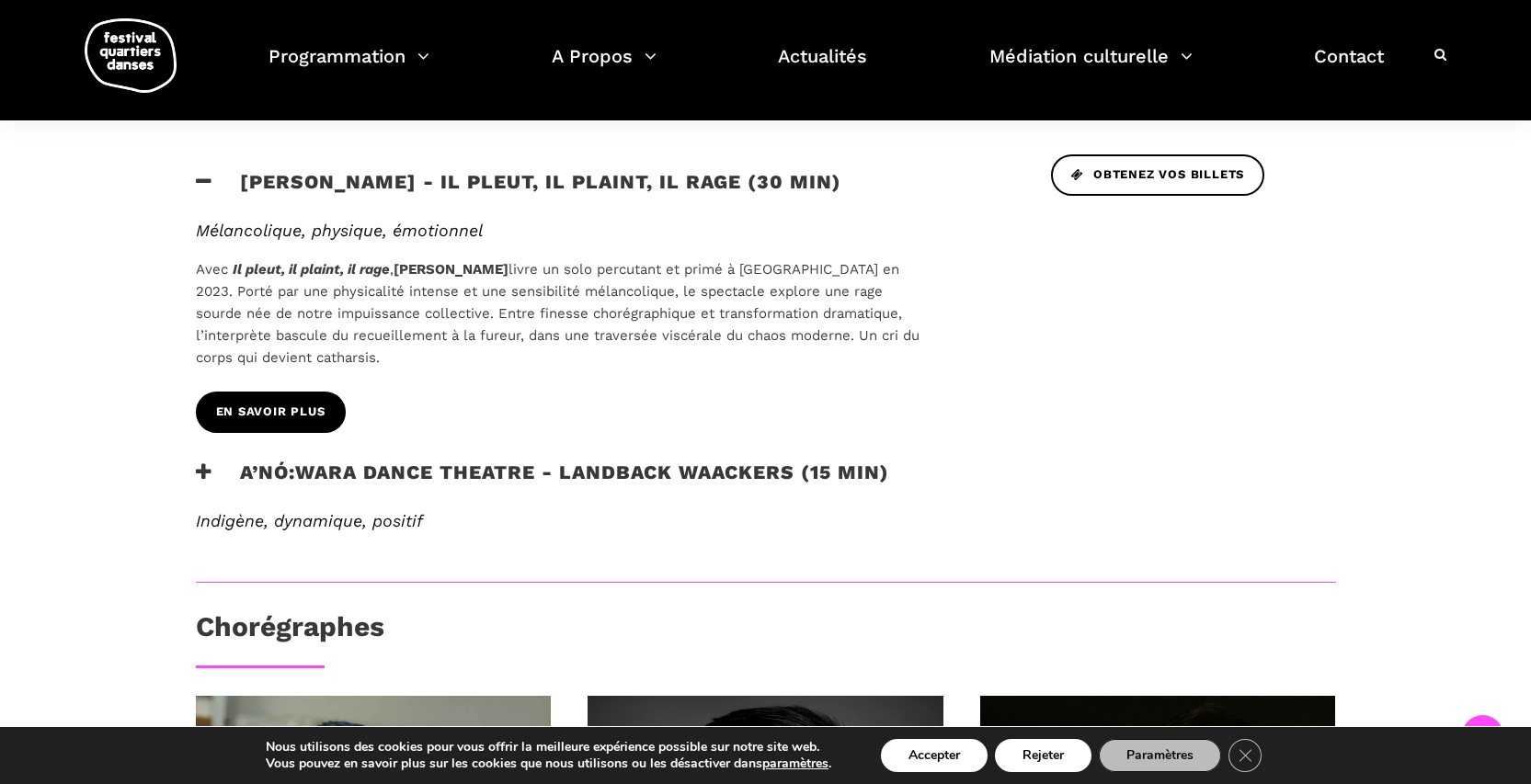
click at [309, 412] on span "EN SAVOIR PLUS" at bounding box center [271, 411] width 110 height 19
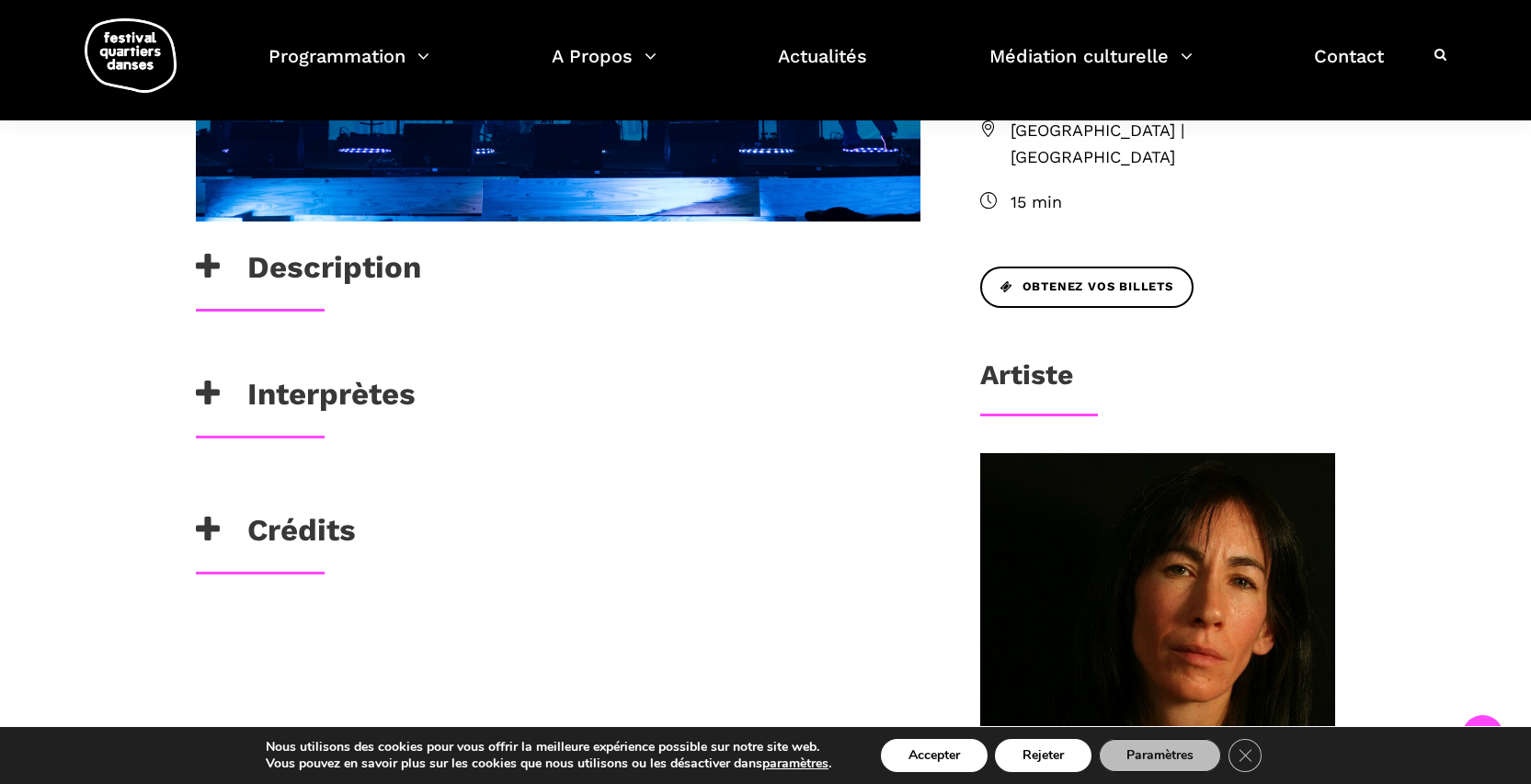
scroll to position [603, 0]
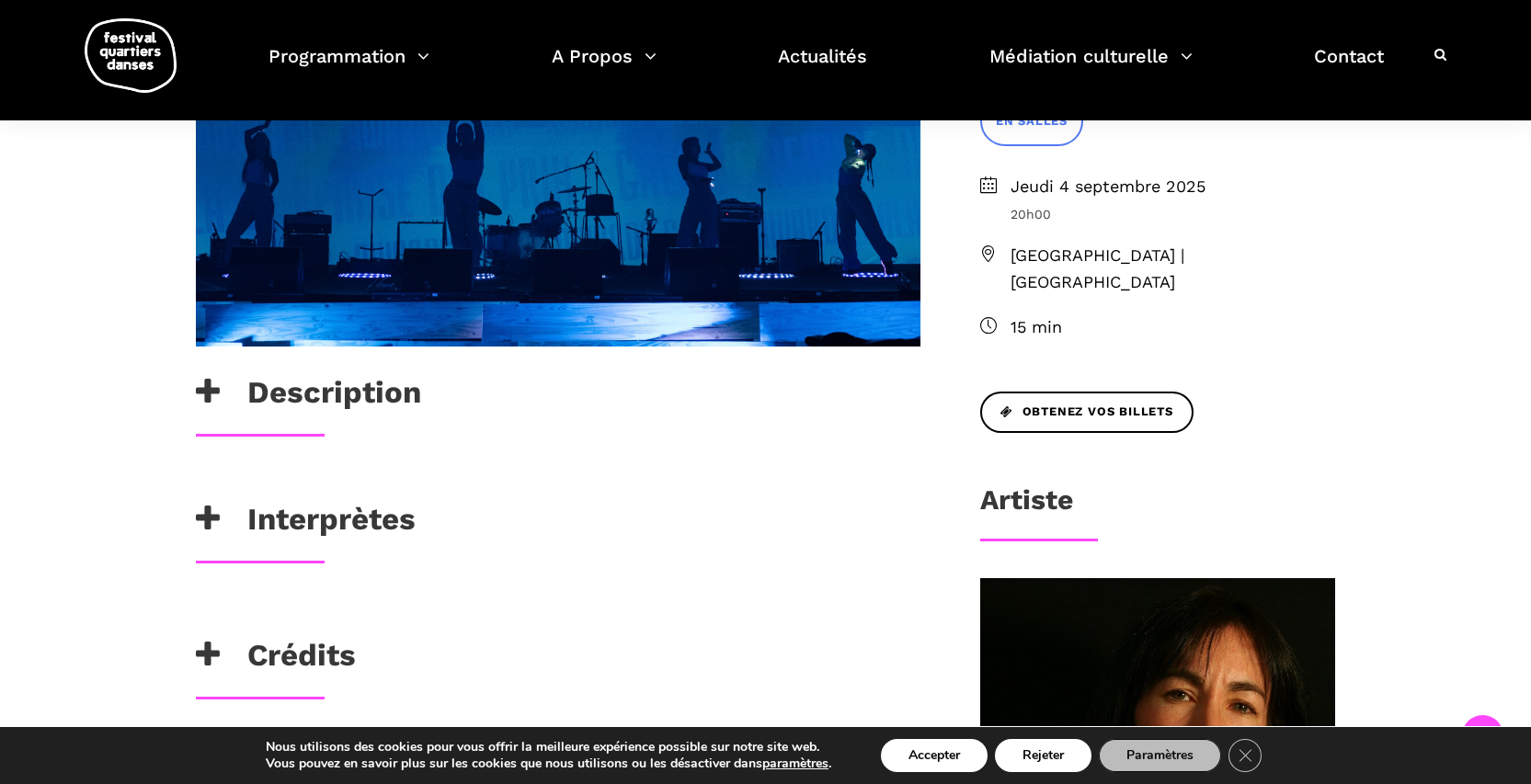
click at [327, 529] on h3 "Interprètes" at bounding box center [306, 524] width 220 height 46
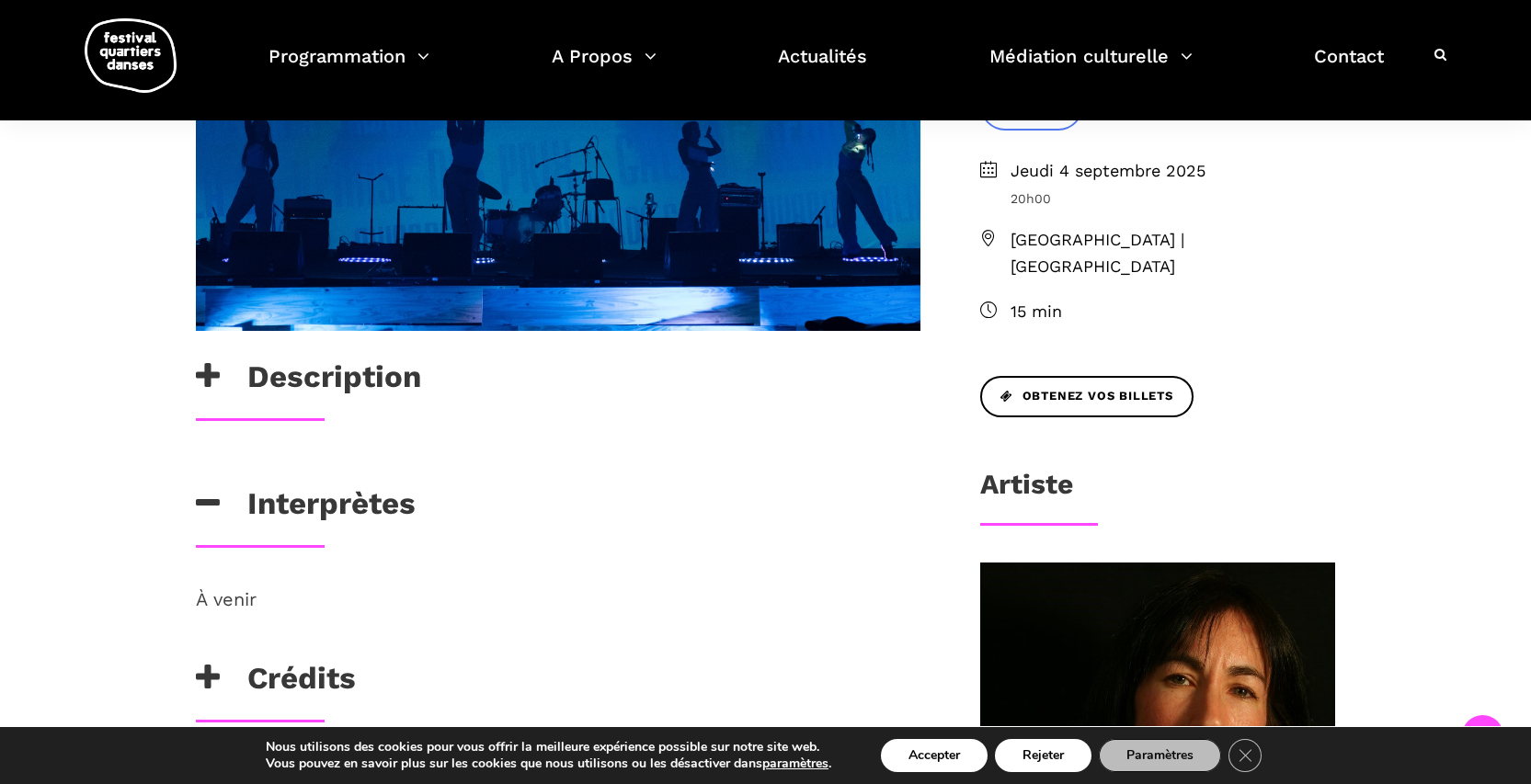
scroll to position [639, 0]
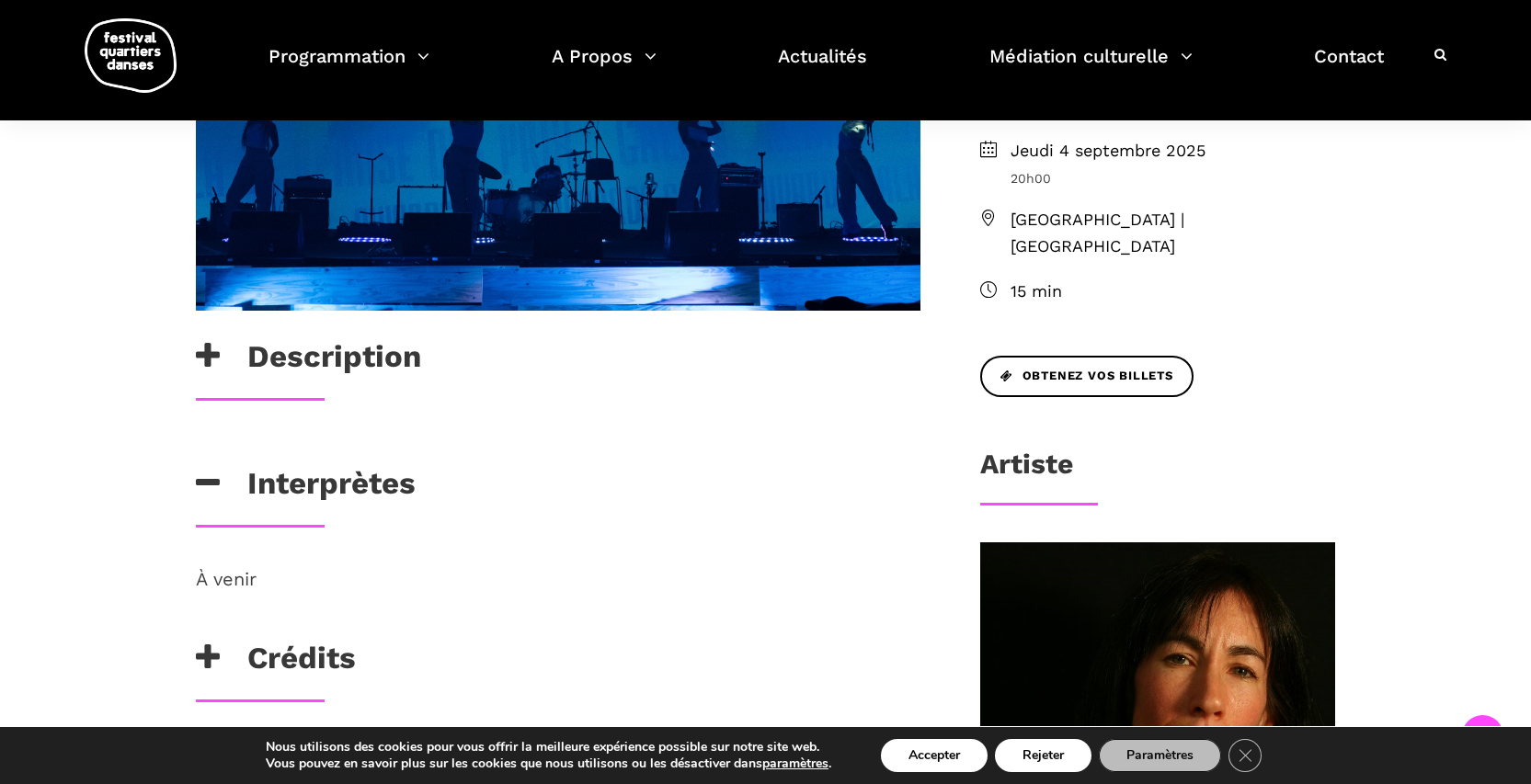
click at [296, 479] on h3 "Interprètes" at bounding box center [306, 488] width 220 height 46
click at [384, 359] on h3 "Description" at bounding box center [308, 362] width 225 height 46
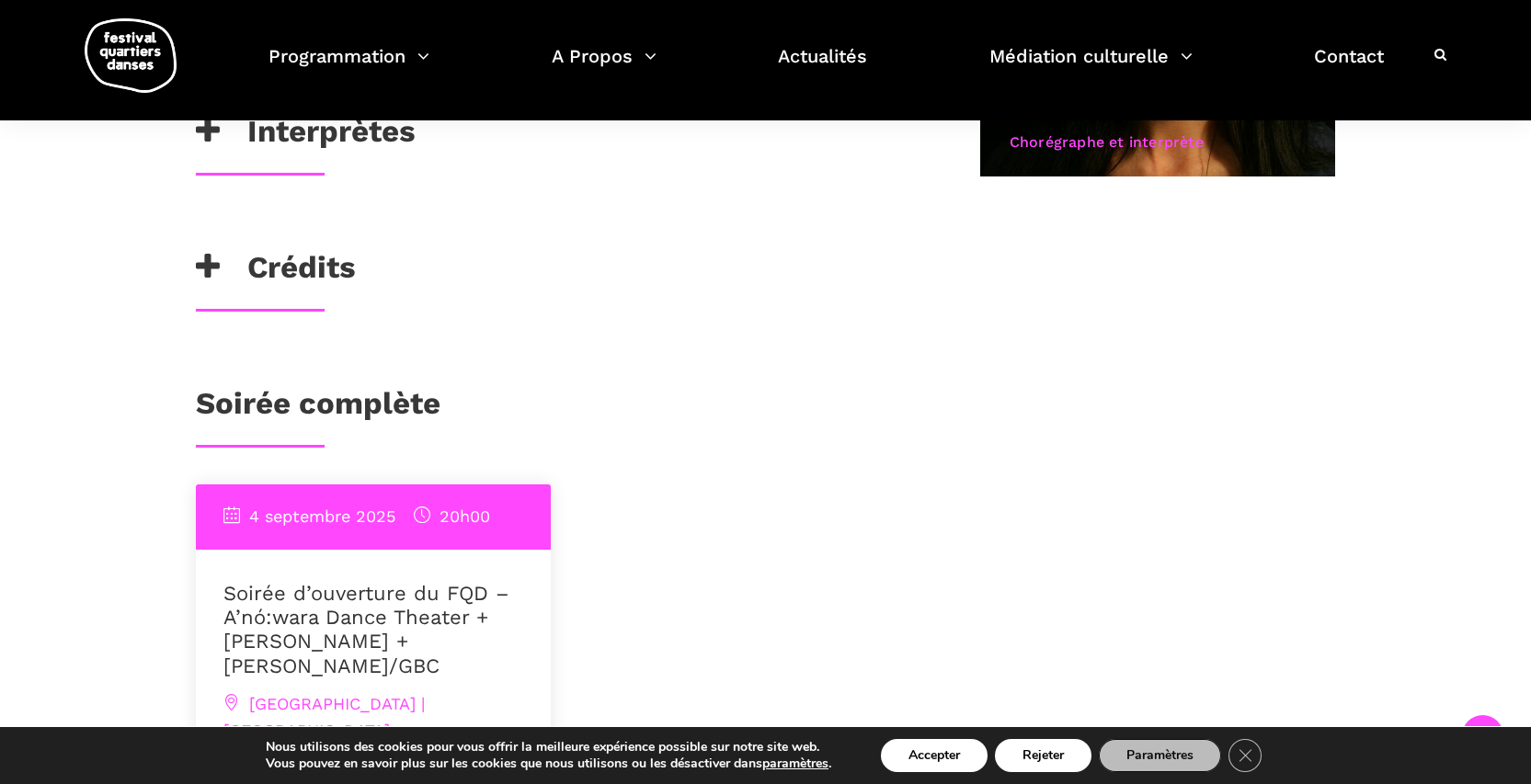
scroll to position [1361, 0]
click at [298, 257] on h3 "Crédits" at bounding box center [276, 271] width 160 height 46
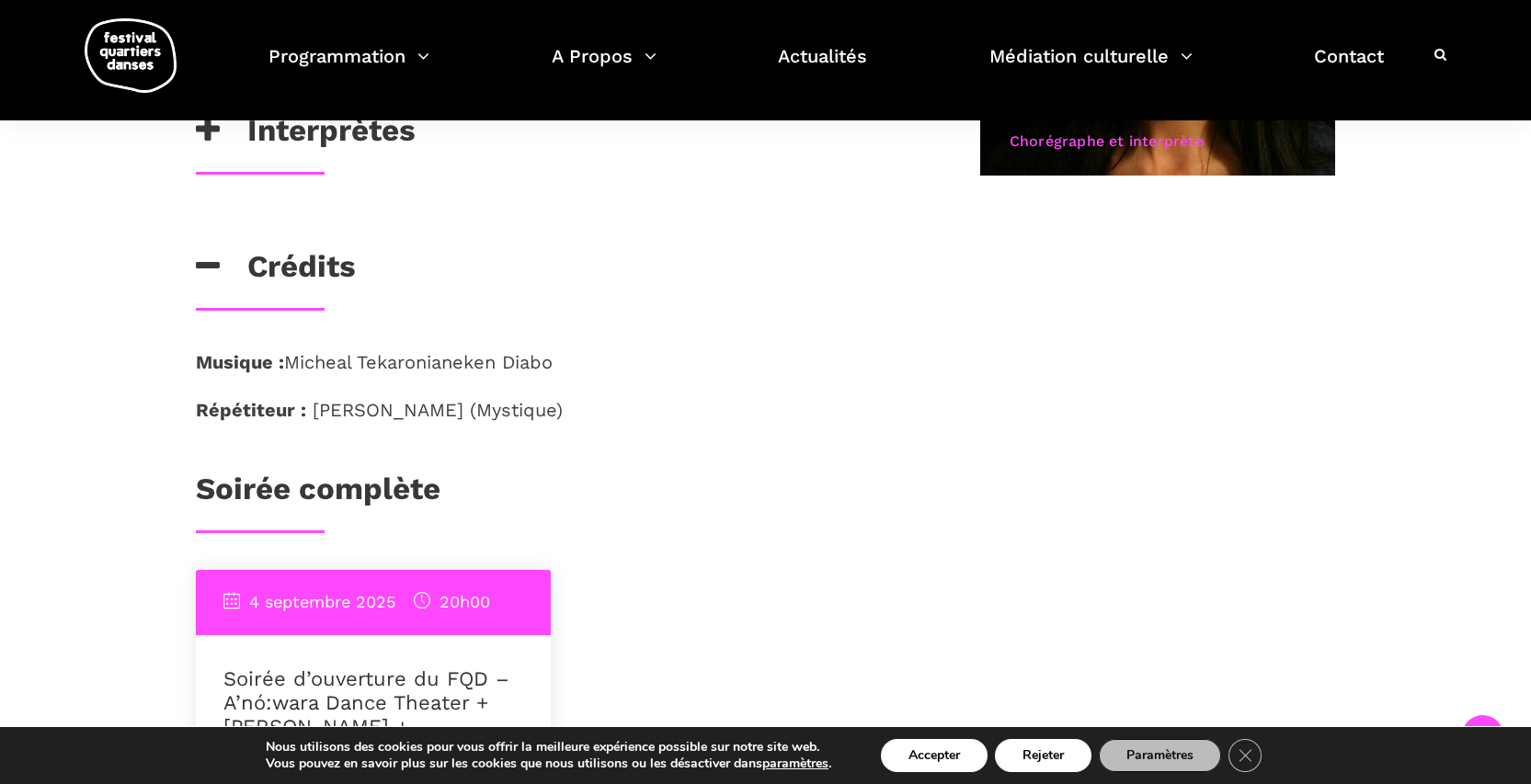
click at [283, 271] on h3 "Crédits" at bounding box center [276, 271] width 160 height 46
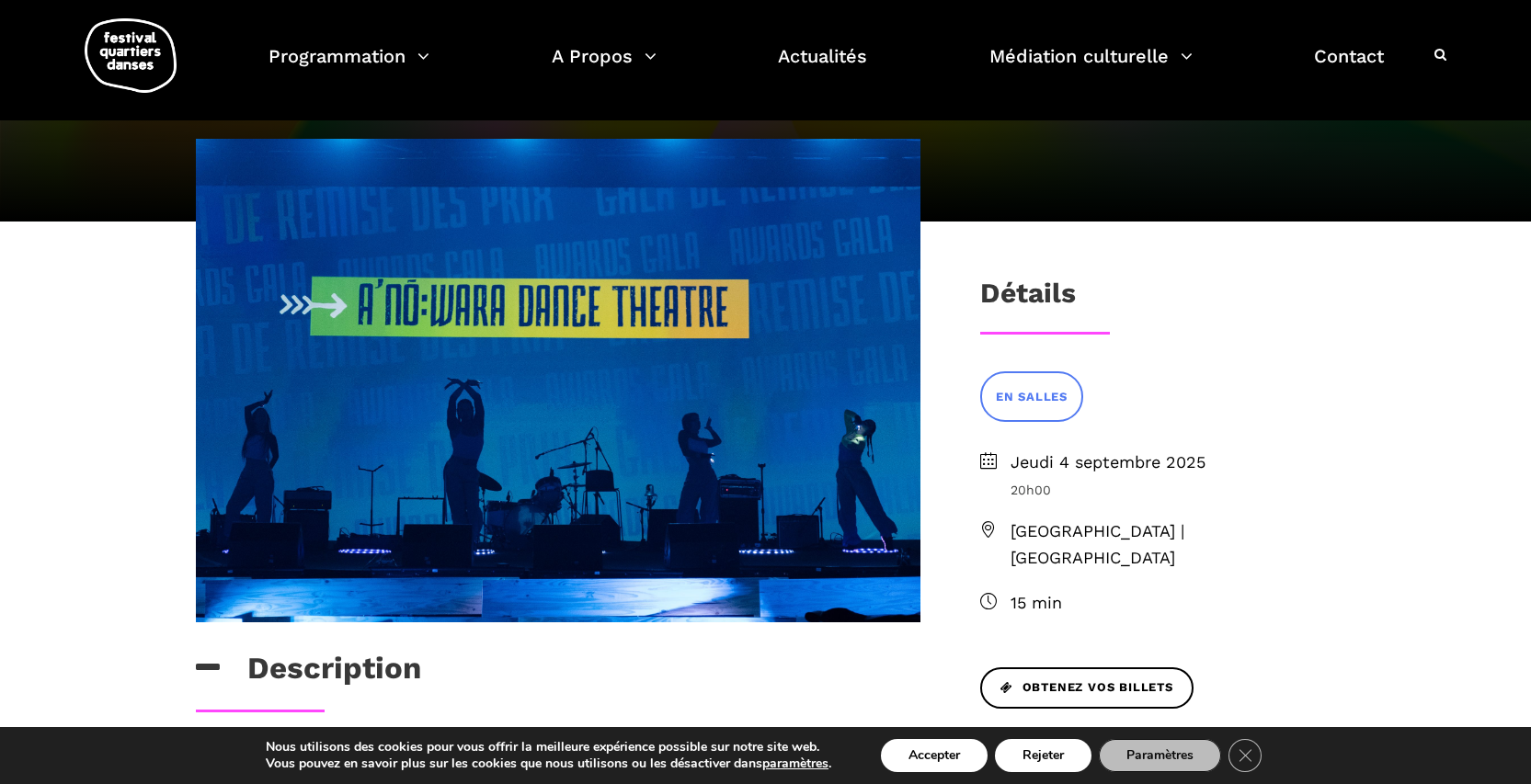
scroll to position [222, 0]
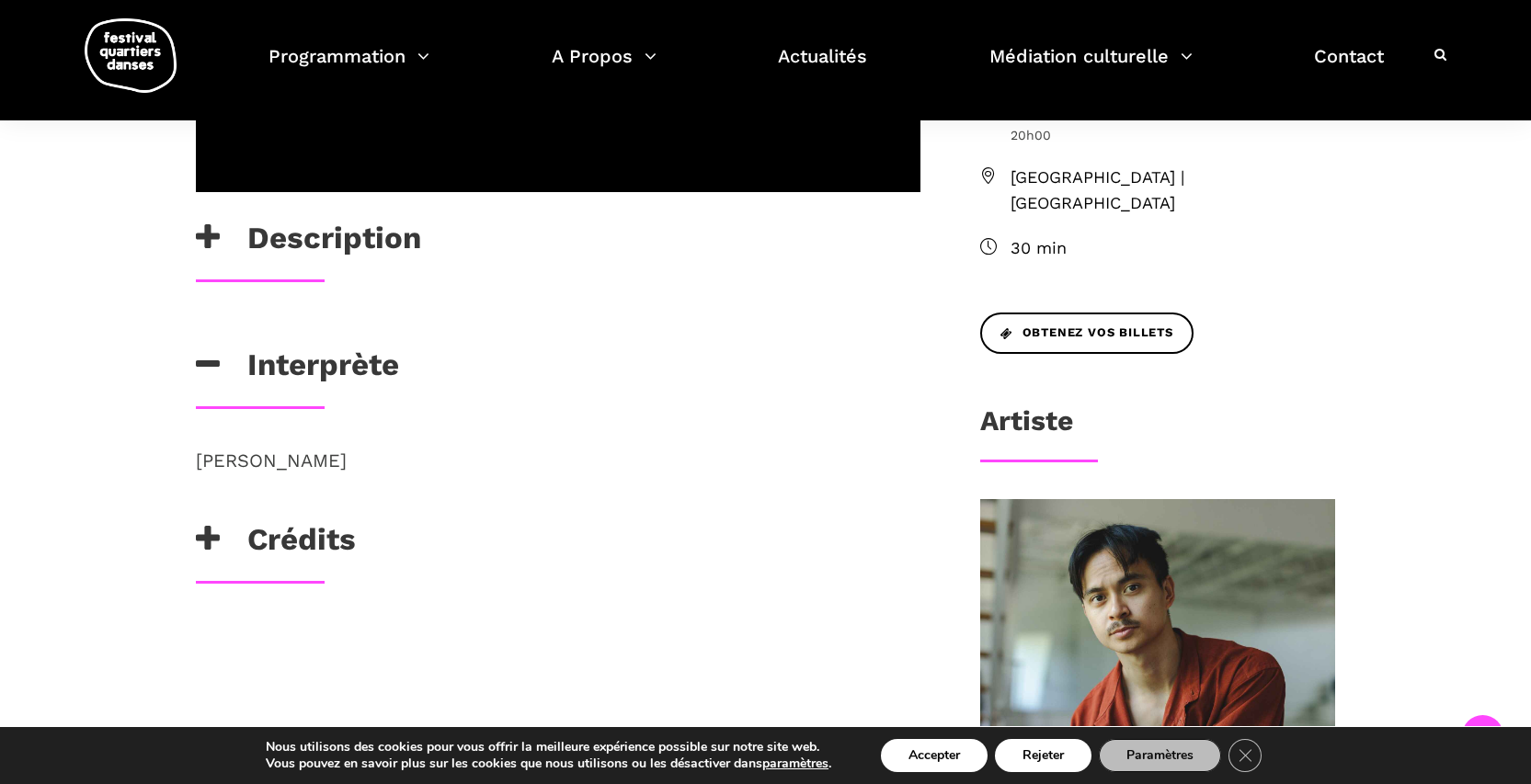
click at [347, 371] on h3 "Interprète" at bounding box center [297, 370] width 203 height 46
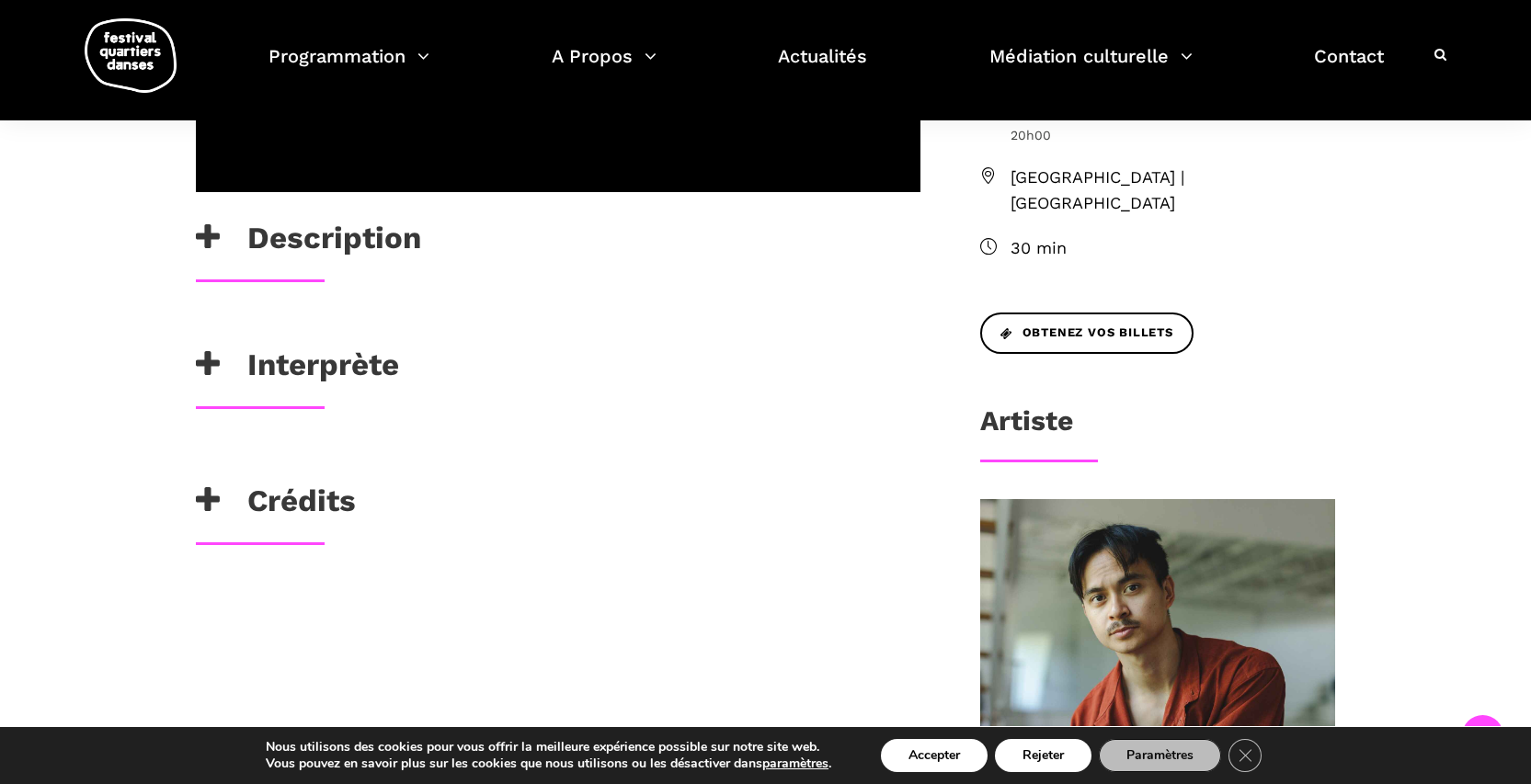
click at [307, 512] on h3 "Crédits" at bounding box center [276, 505] width 160 height 46
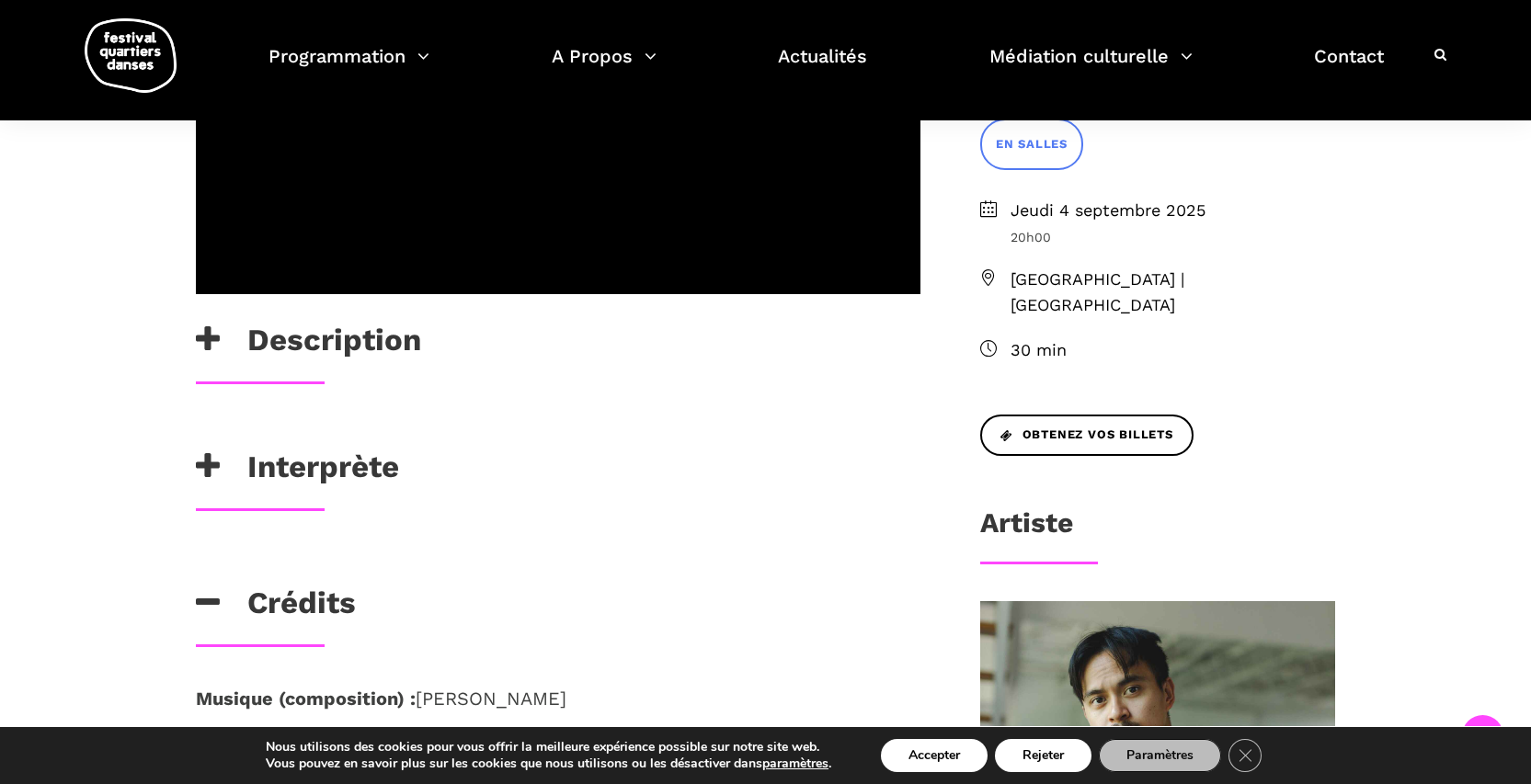
scroll to position [413, 0]
